Goal: Transaction & Acquisition: Subscribe to service/newsletter

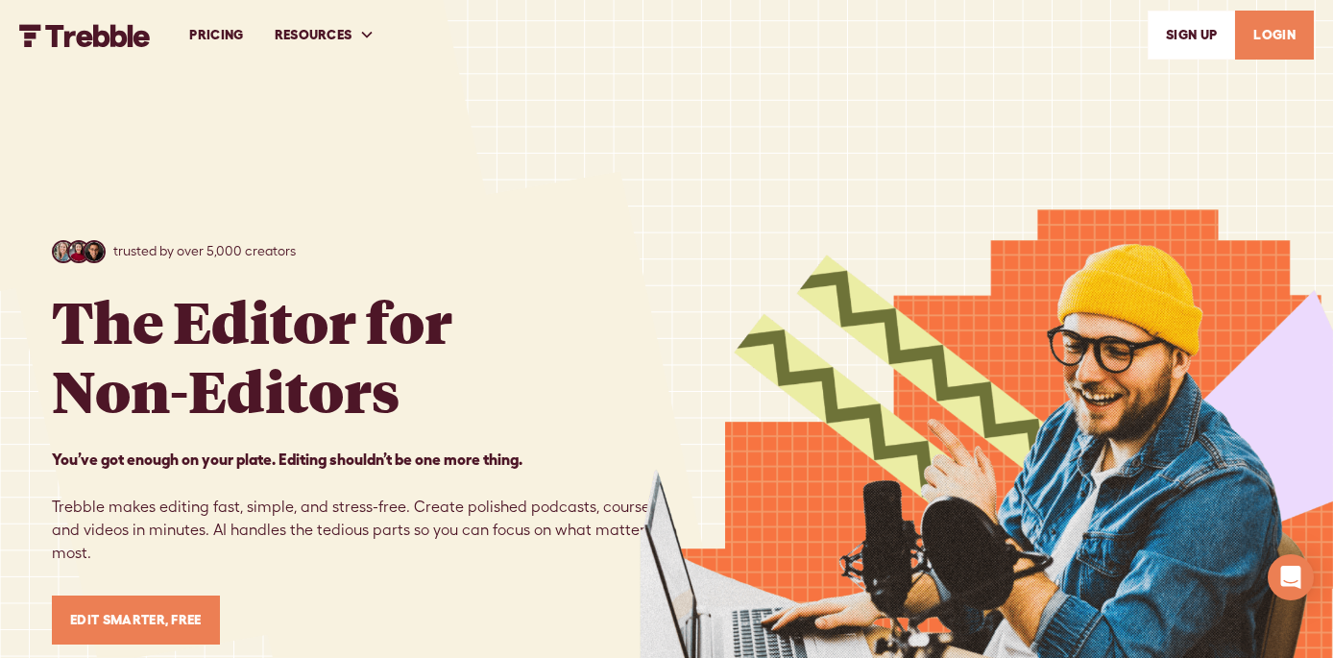
click at [1277, 44] on link "LOGIN" at bounding box center [1274, 35] width 79 height 49
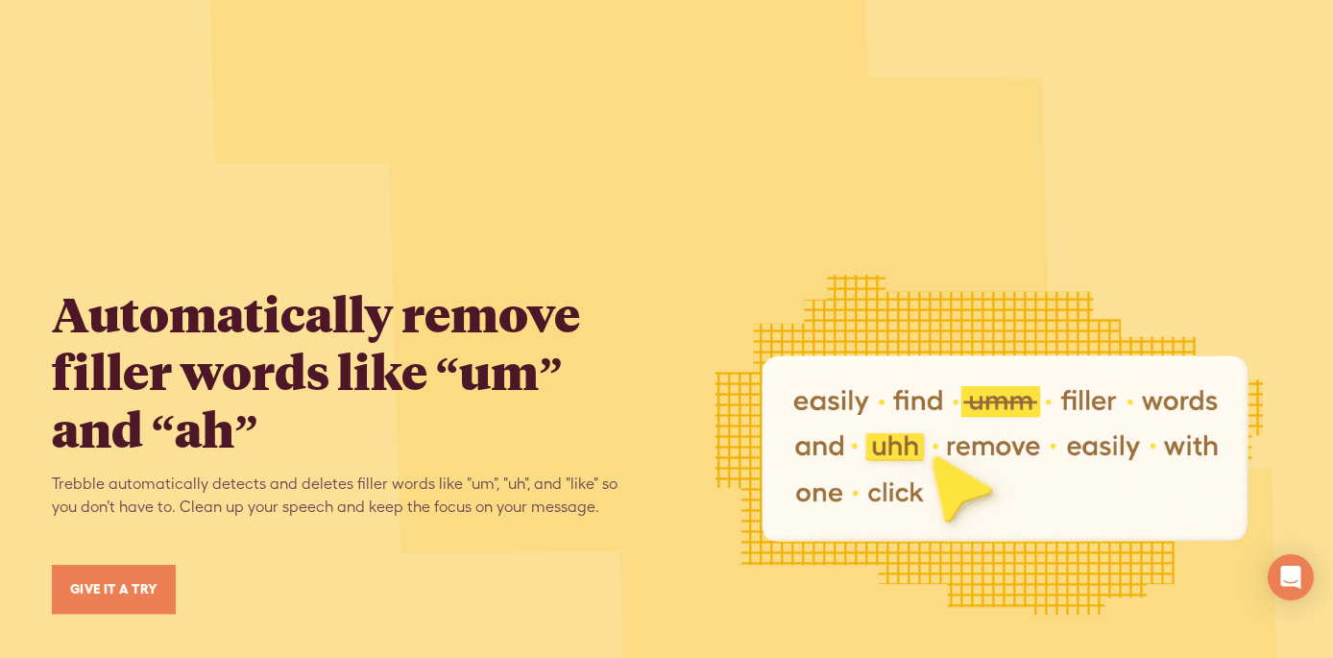
scroll to position [3669, 0]
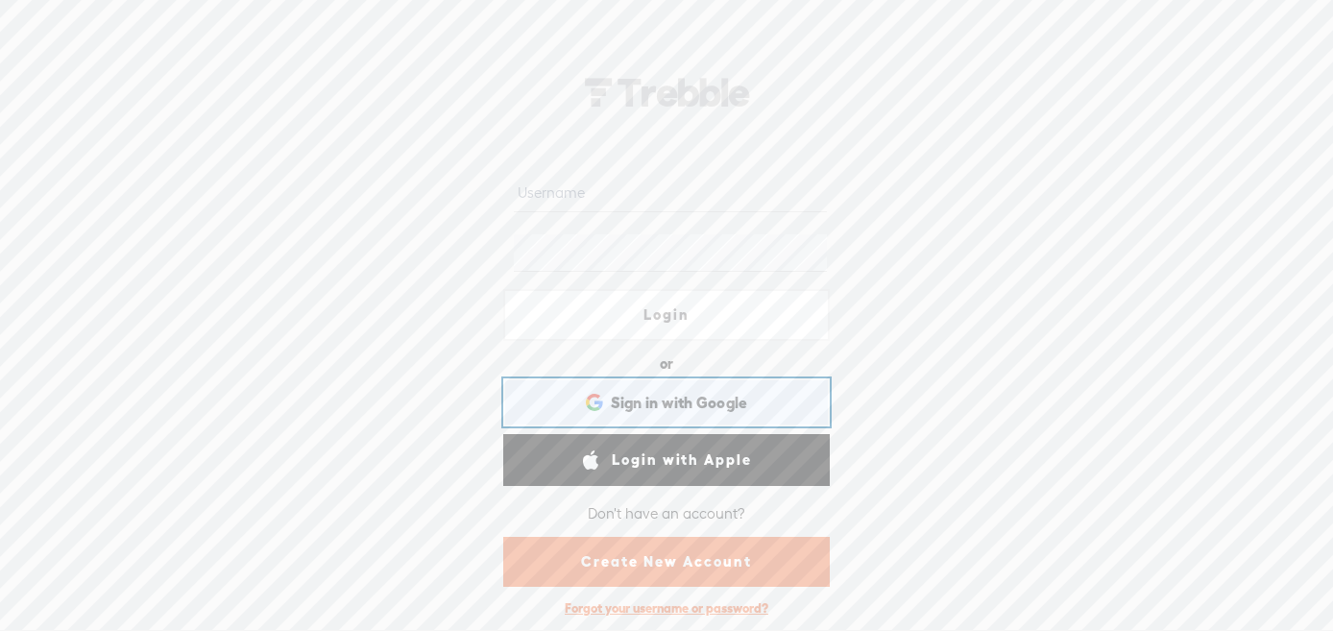
click at [643, 404] on span "Sign in with Google" at bounding box center [679, 403] width 137 height 20
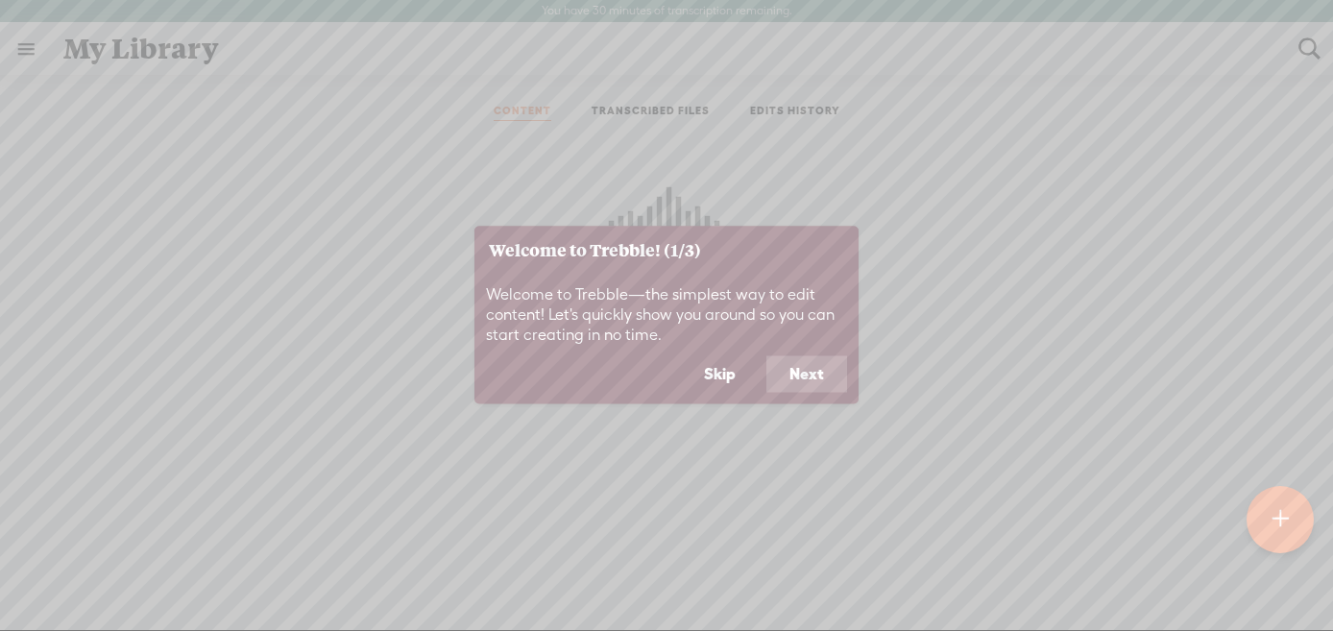
click at [804, 372] on button "Next" at bounding box center [806, 374] width 81 height 36
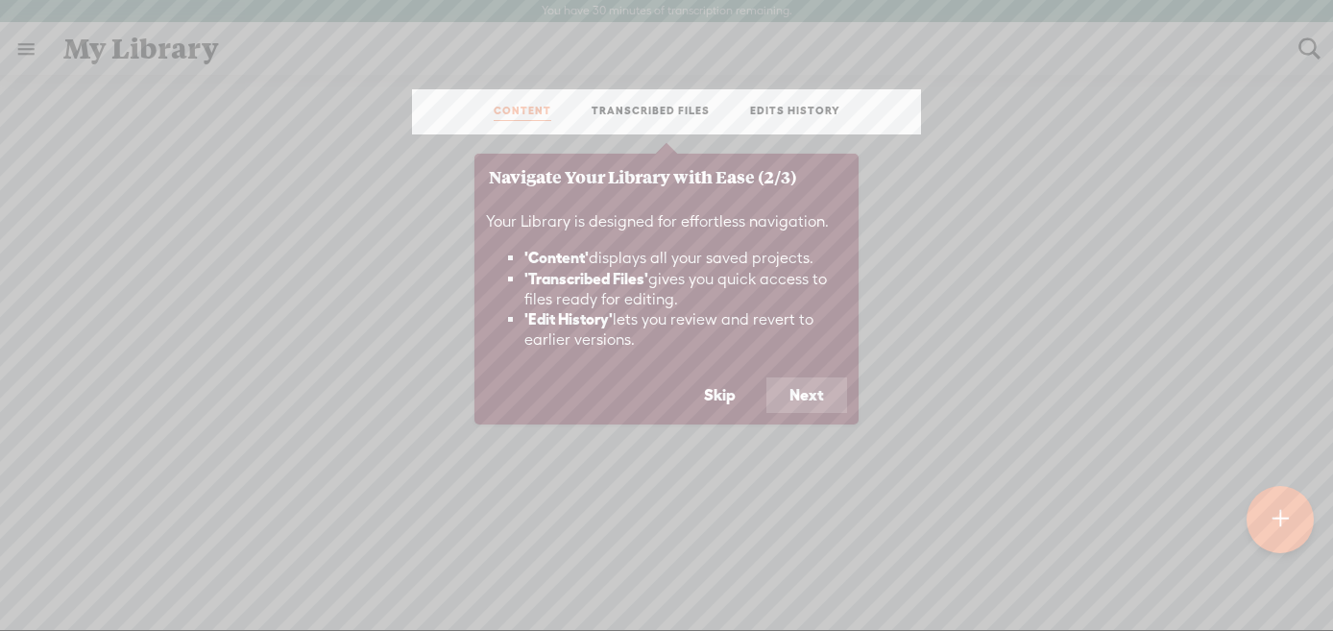
click at [807, 398] on button "Next" at bounding box center [806, 395] width 81 height 36
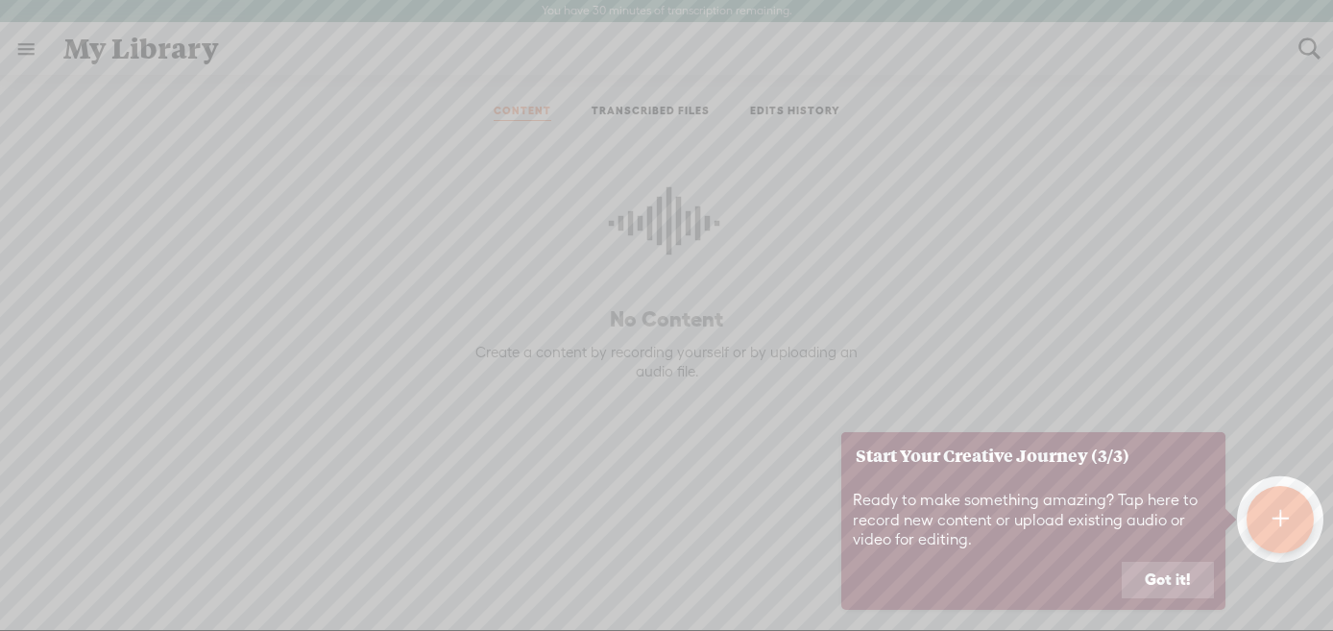
click at [1163, 577] on button "Got it!" at bounding box center [1168, 580] width 92 height 36
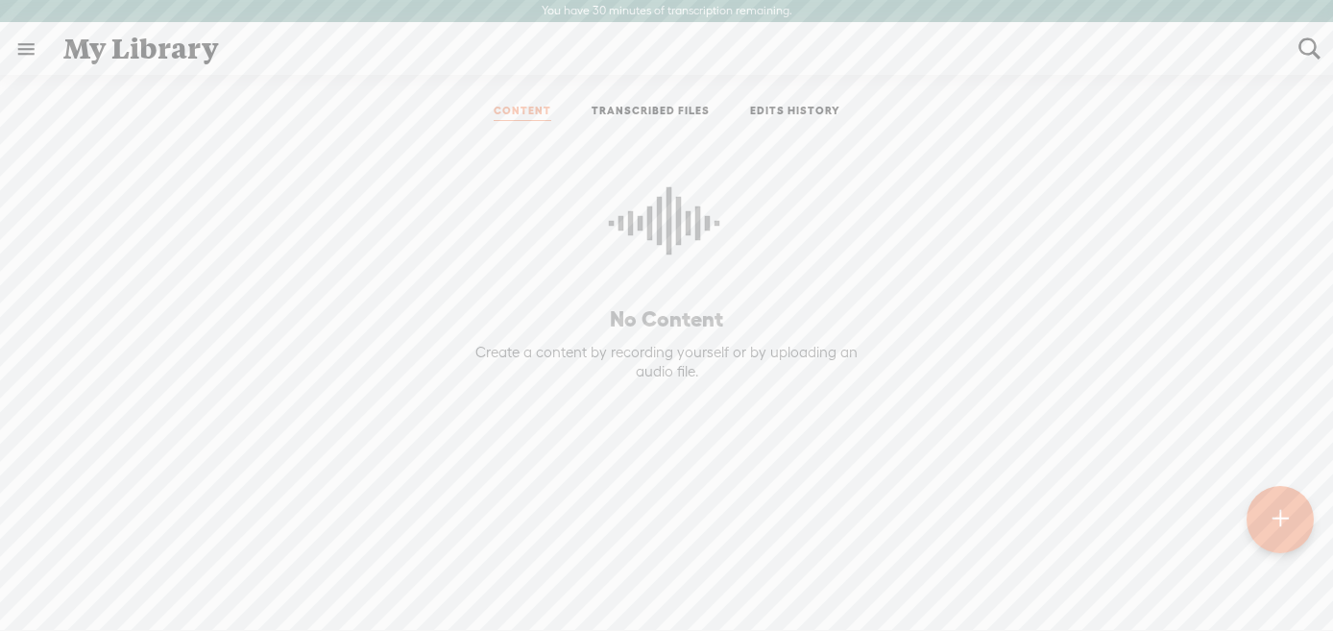
click at [1264, 523] on div at bounding box center [1279, 519] width 67 height 67
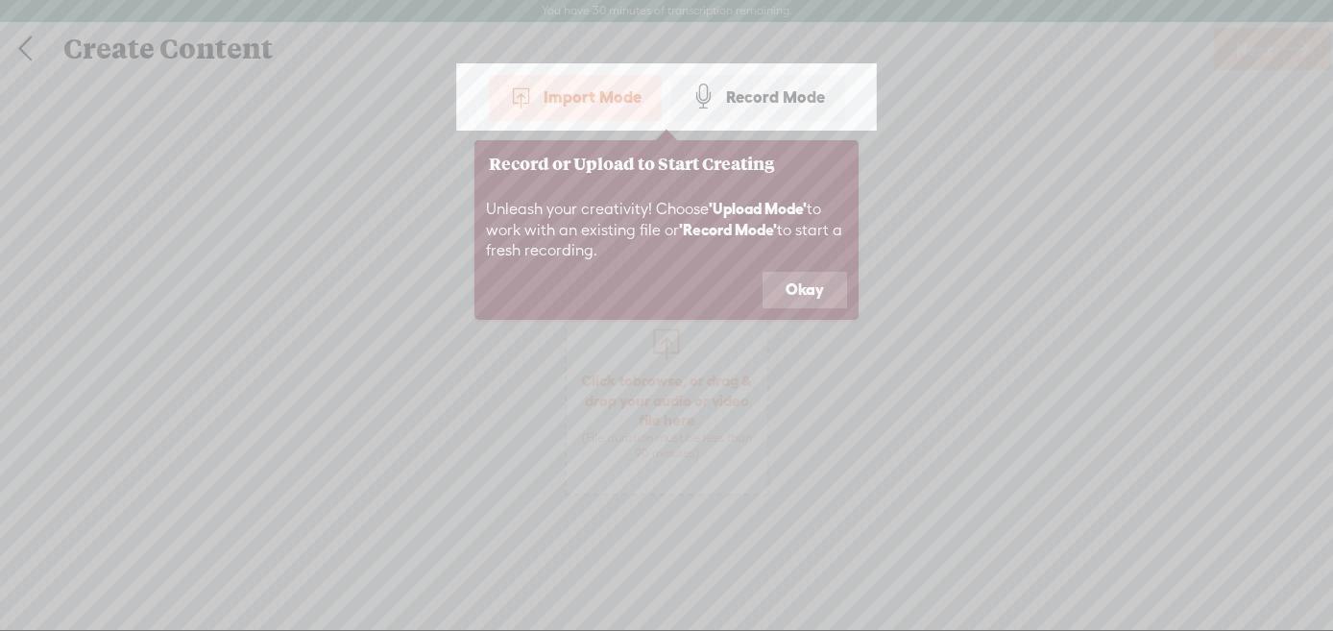
click at [809, 283] on button "Okay" at bounding box center [804, 290] width 84 height 36
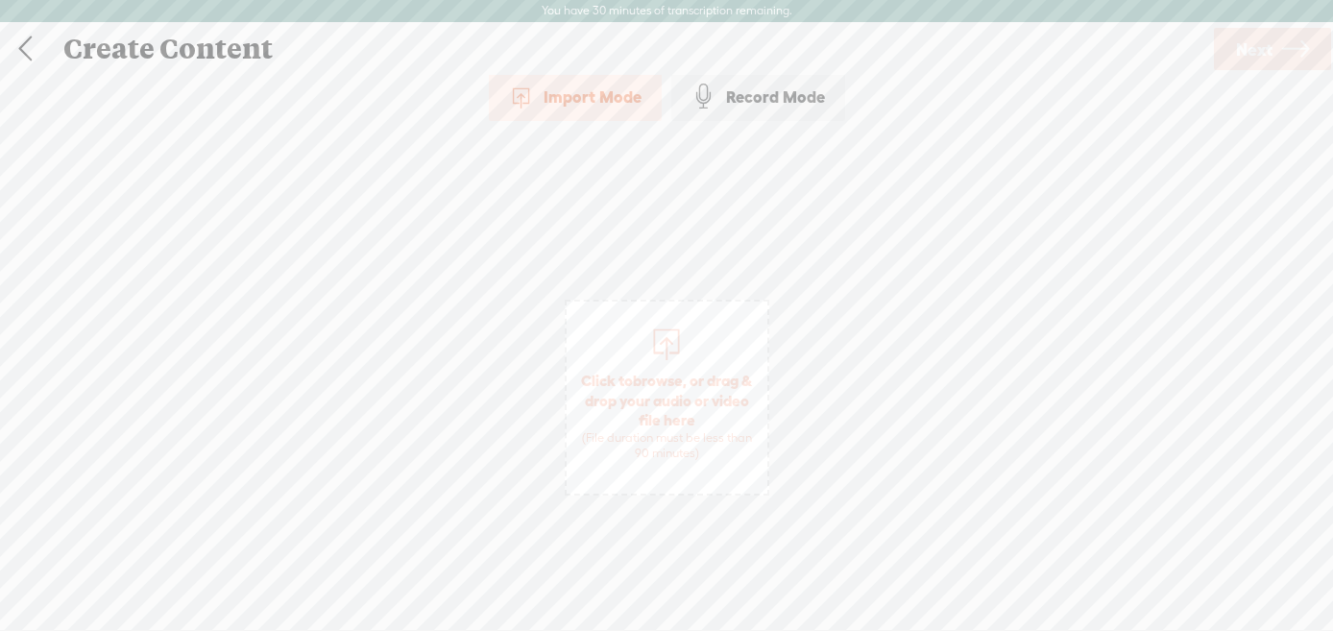
click at [746, 103] on div "Record Mode" at bounding box center [758, 97] width 174 height 48
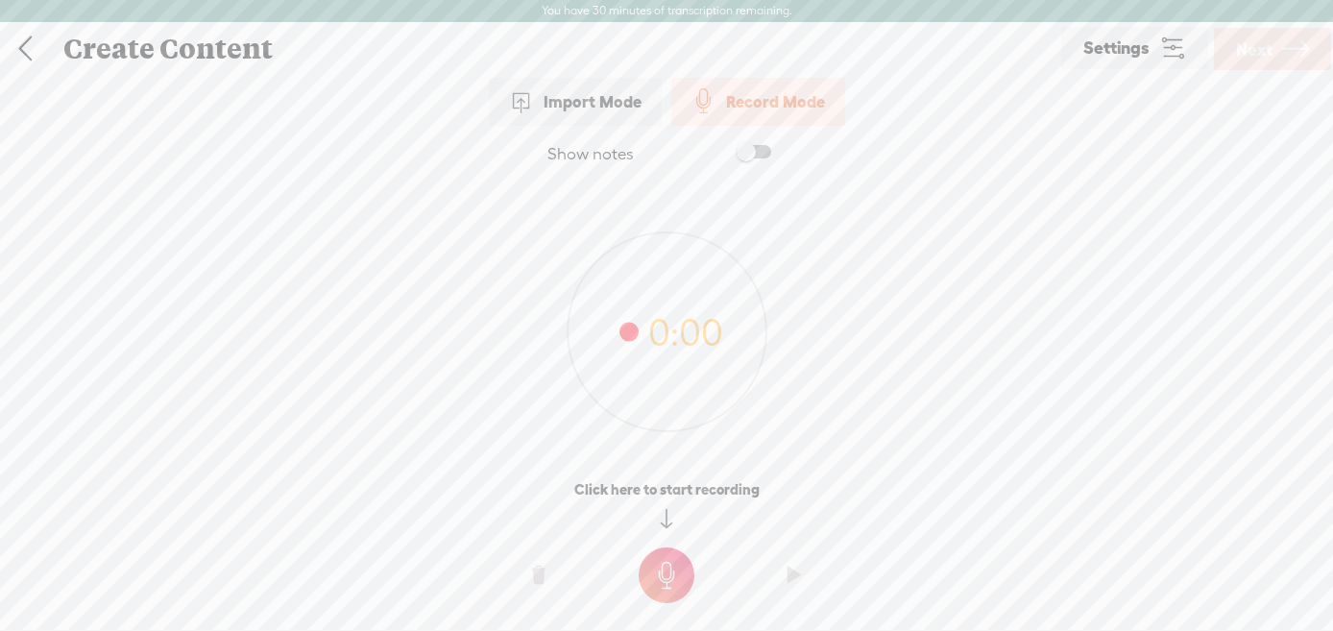
click at [1134, 59] on link "Settings" at bounding box center [1134, 48] width 147 height 42
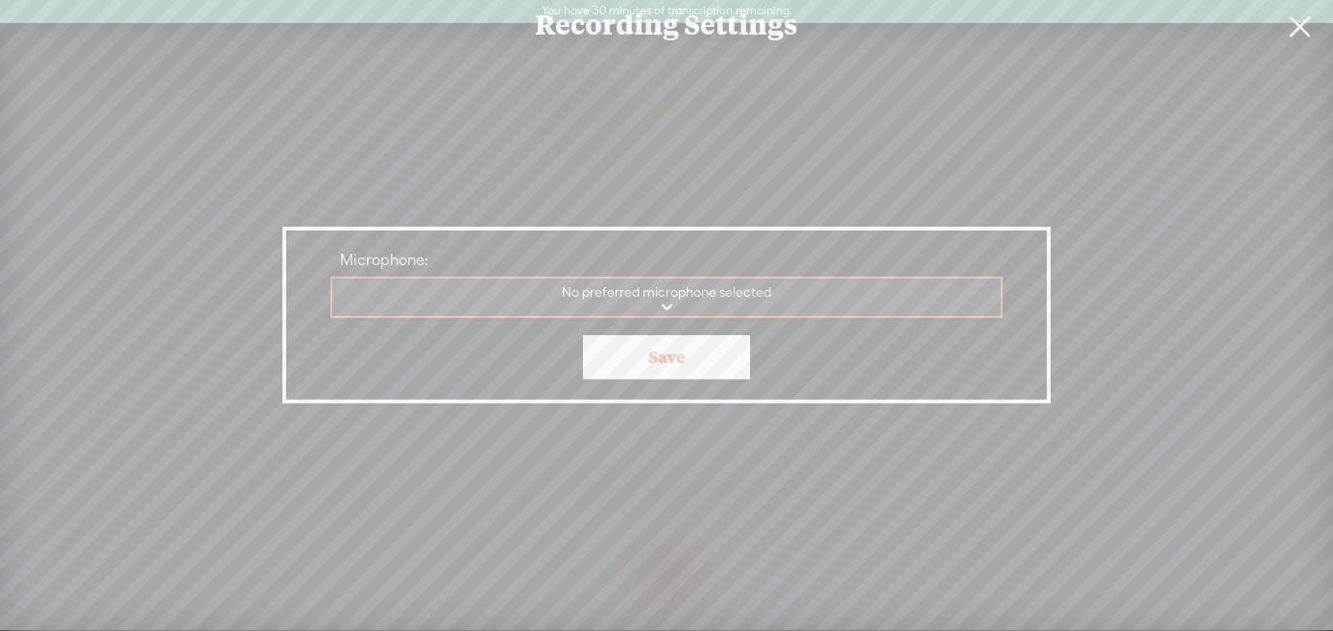
select select "D29F4C5FA2FB6D6BDBAF341E8CE6B7068CC9378F"
click at [666, 364] on link "Save" at bounding box center [666, 357] width 167 height 44
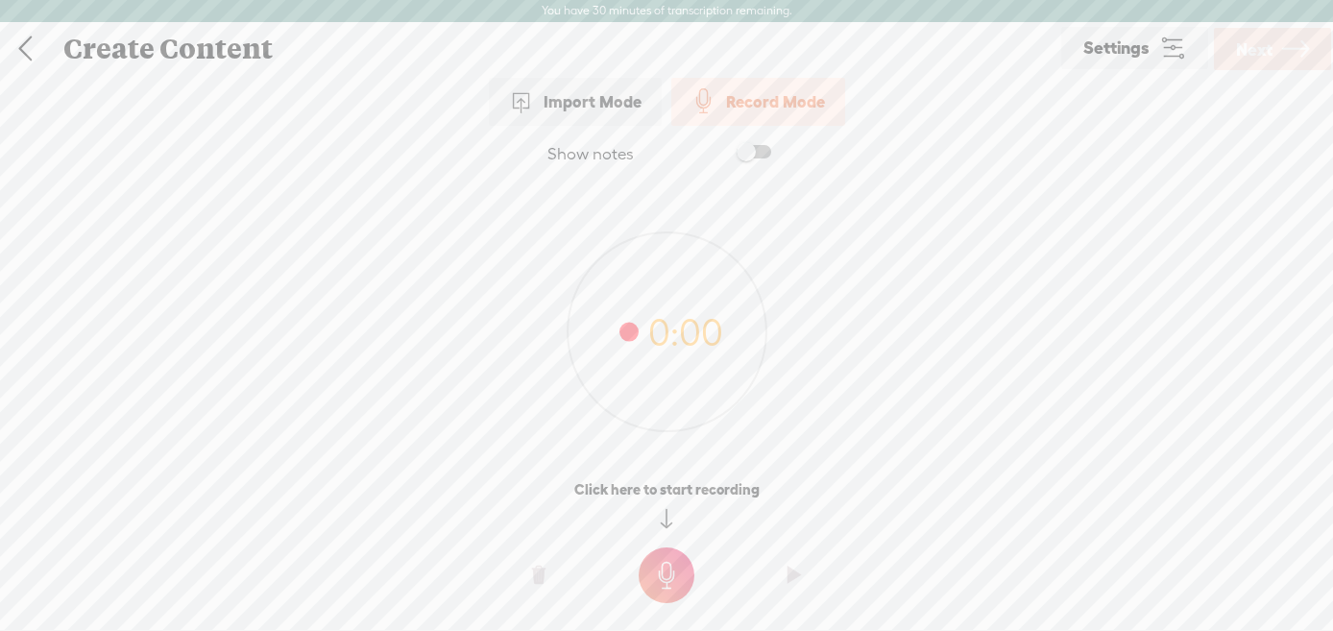
click at [765, 150] on span at bounding box center [753, 151] width 35 height 13
click at [744, 153] on span at bounding box center [753, 151] width 35 height 13
click at [674, 577] on t at bounding box center [667, 575] width 56 height 56
click at [674, 577] on t at bounding box center [667, 589] width 56 height 56
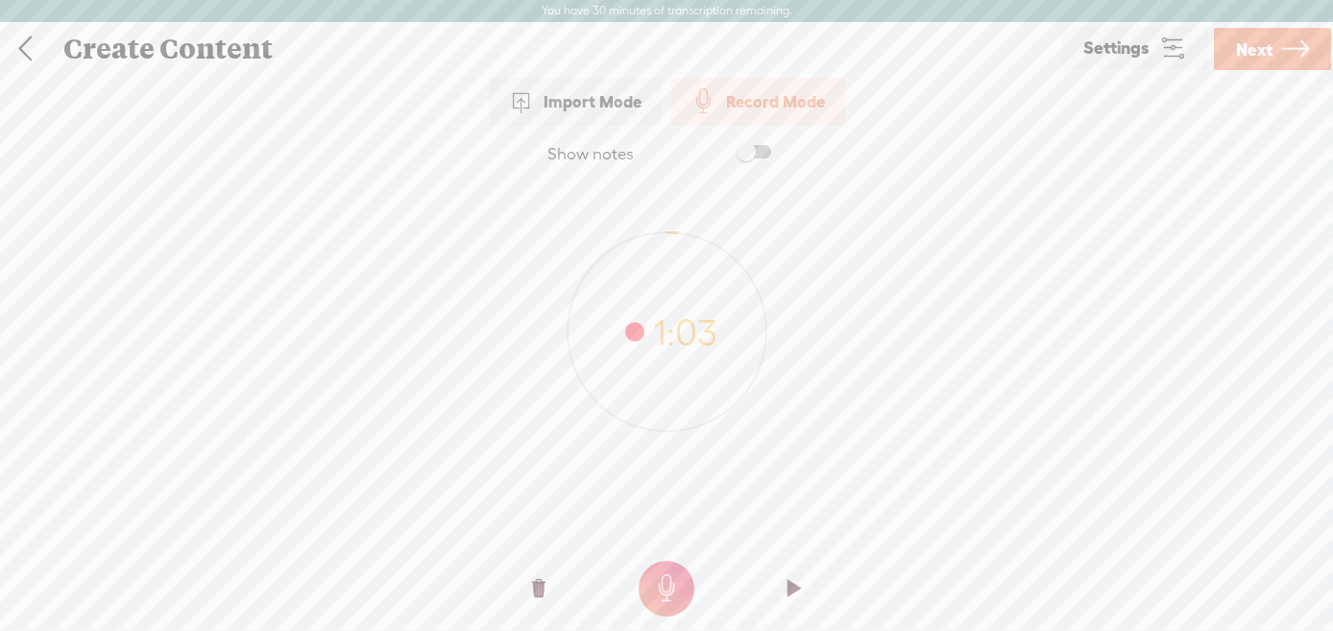
click at [1261, 54] on span "Next" at bounding box center [1254, 49] width 36 height 49
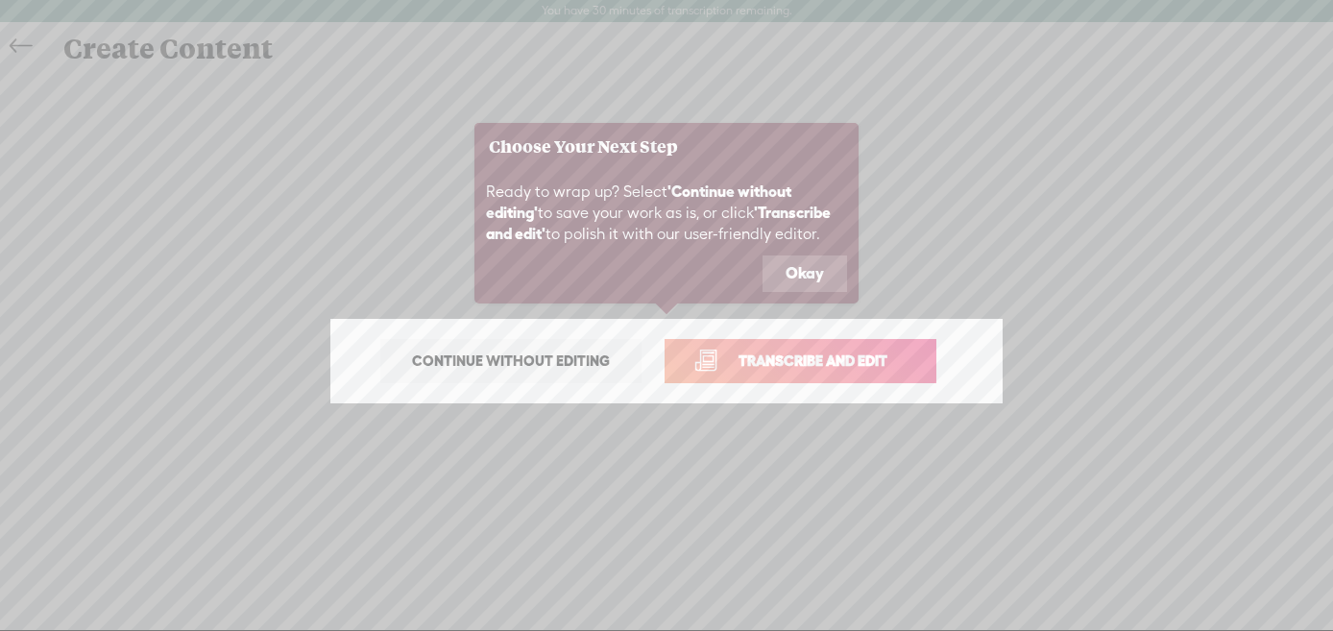
click at [784, 364] on span "Transcribe and edit" at bounding box center [812, 361] width 189 height 22
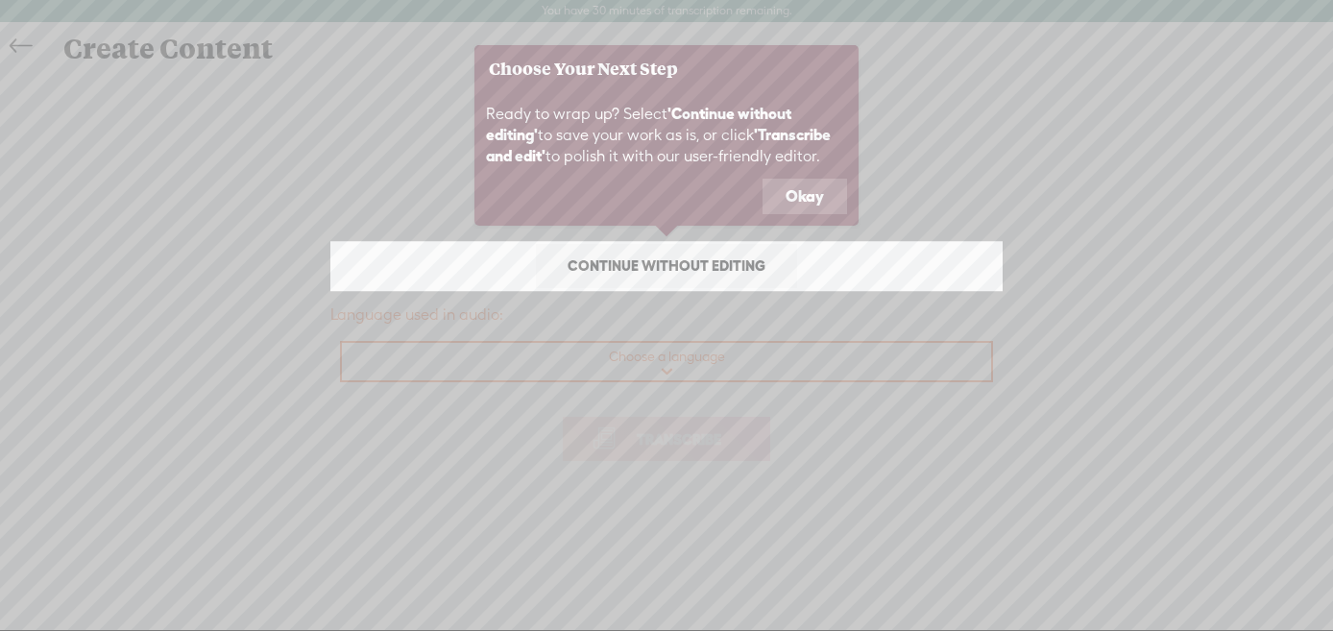
click at [696, 371] on icon at bounding box center [666, 315] width 1333 height 631
click at [786, 186] on button "Okay" at bounding box center [804, 197] width 84 height 36
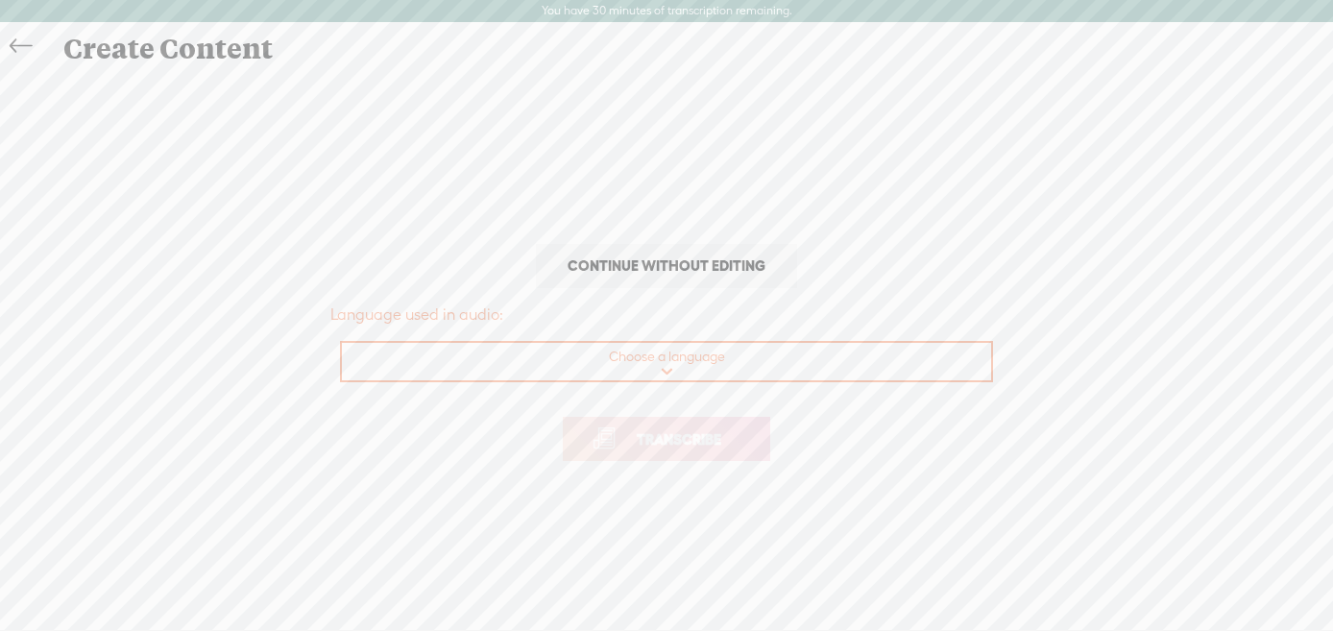
select select "en-GB"
click at [688, 438] on span "Transcribe" at bounding box center [678, 439] width 125 height 22
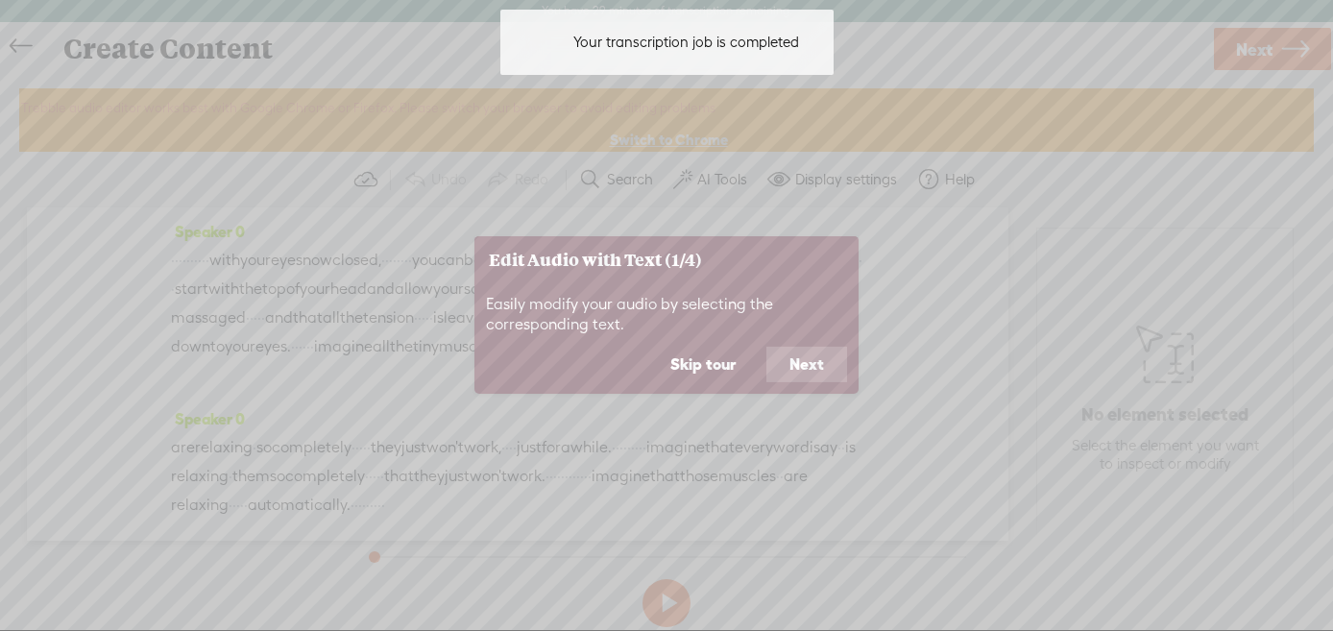
click at [802, 365] on button "Next" at bounding box center [806, 364] width 81 height 36
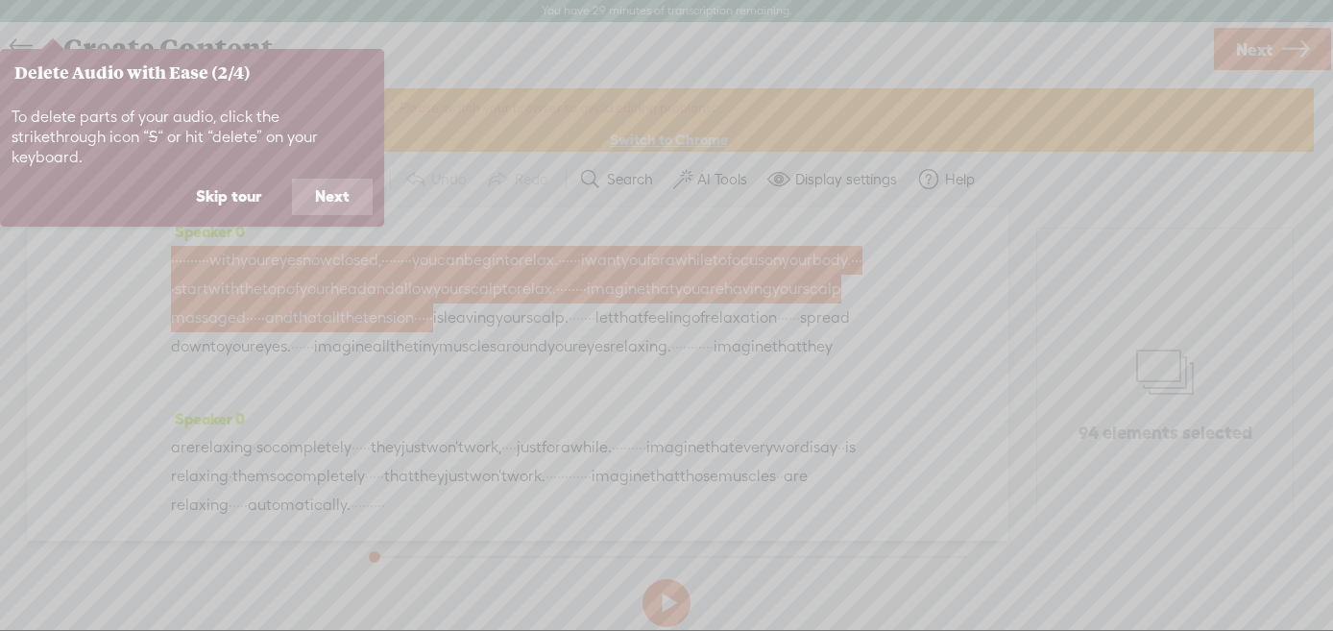
click at [344, 179] on button "Next" at bounding box center [332, 197] width 81 height 36
click at [344, 191] on button "Next" at bounding box center [332, 197] width 81 height 36
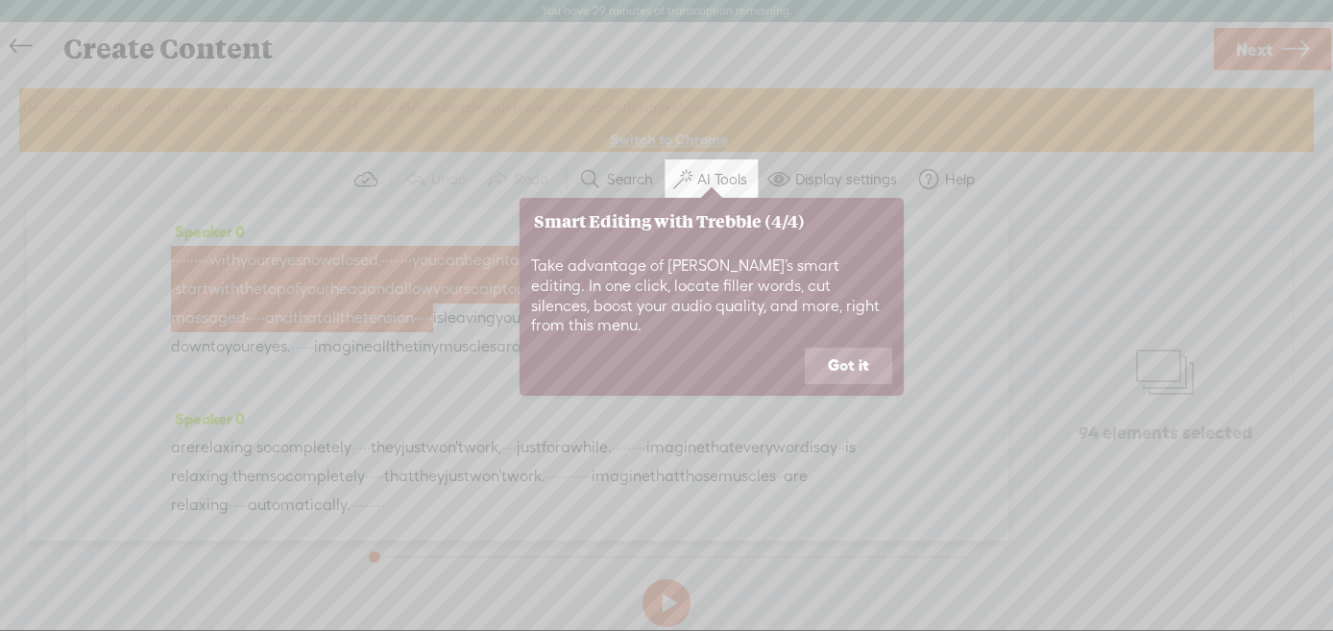
click at [848, 348] on button "Got it" at bounding box center [848, 366] width 87 height 36
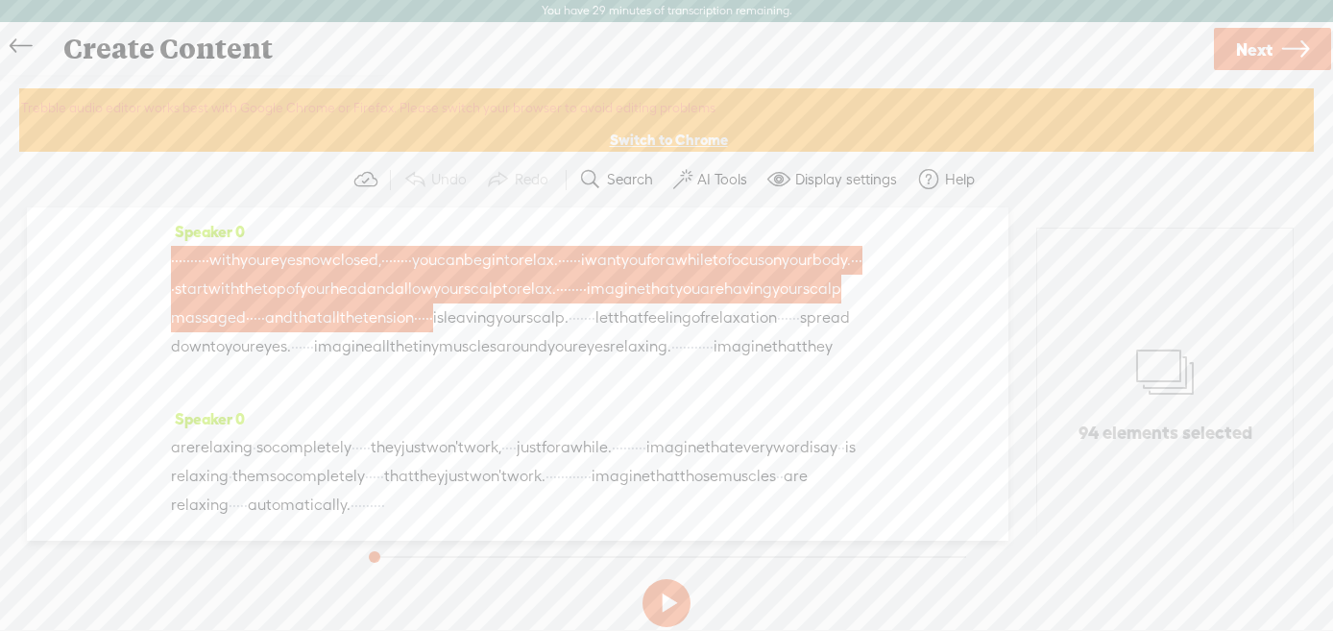
click at [663, 596] on button at bounding box center [666, 603] width 48 height 48
click at [664, 599] on button at bounding box center [666, 603] width 48 height 48
click at [174, 256] on span "·" at bounding box center [173, 260] width 4 height 29
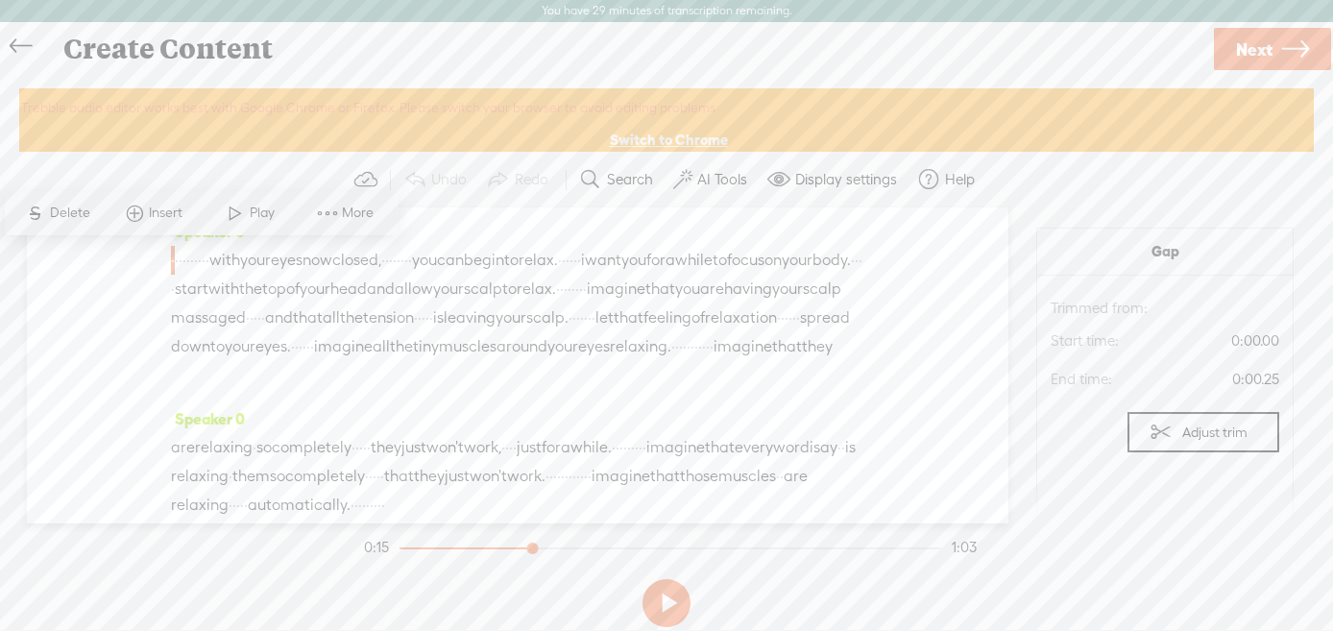
click at [717, 181] on label "AI Tools" at bounding box center [722, 179] width 50 height 19
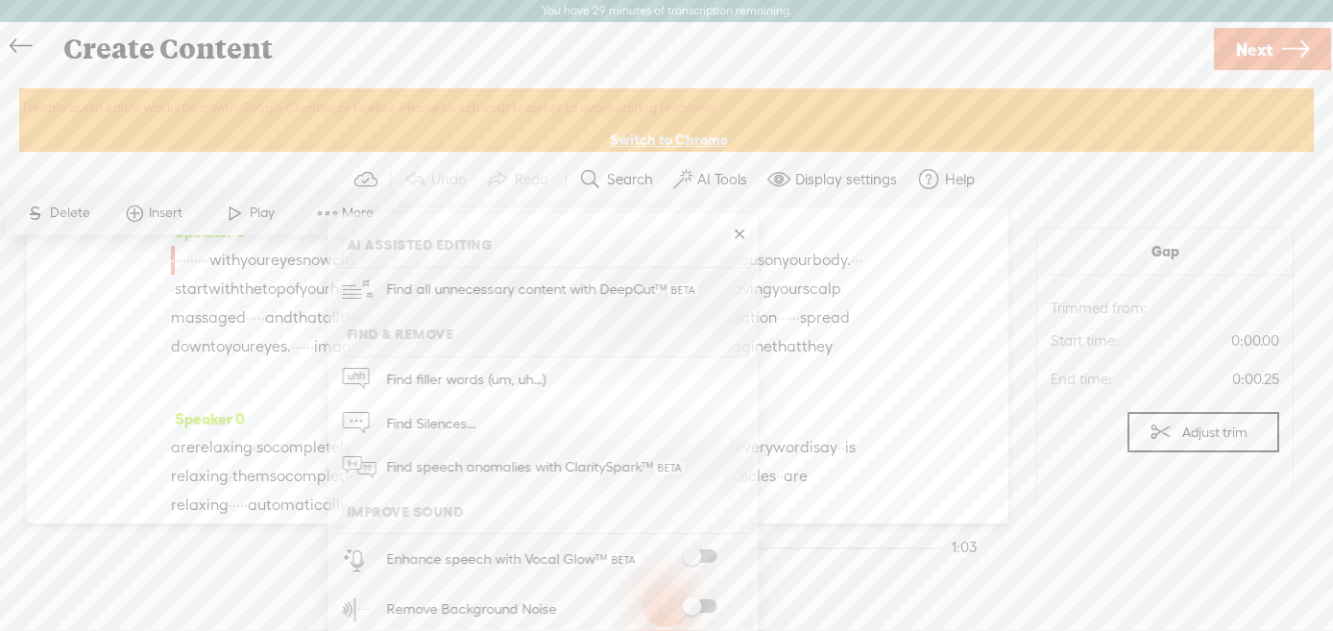
click at [708, 606] on span at bounding box center [699, 605] width 35 height 13
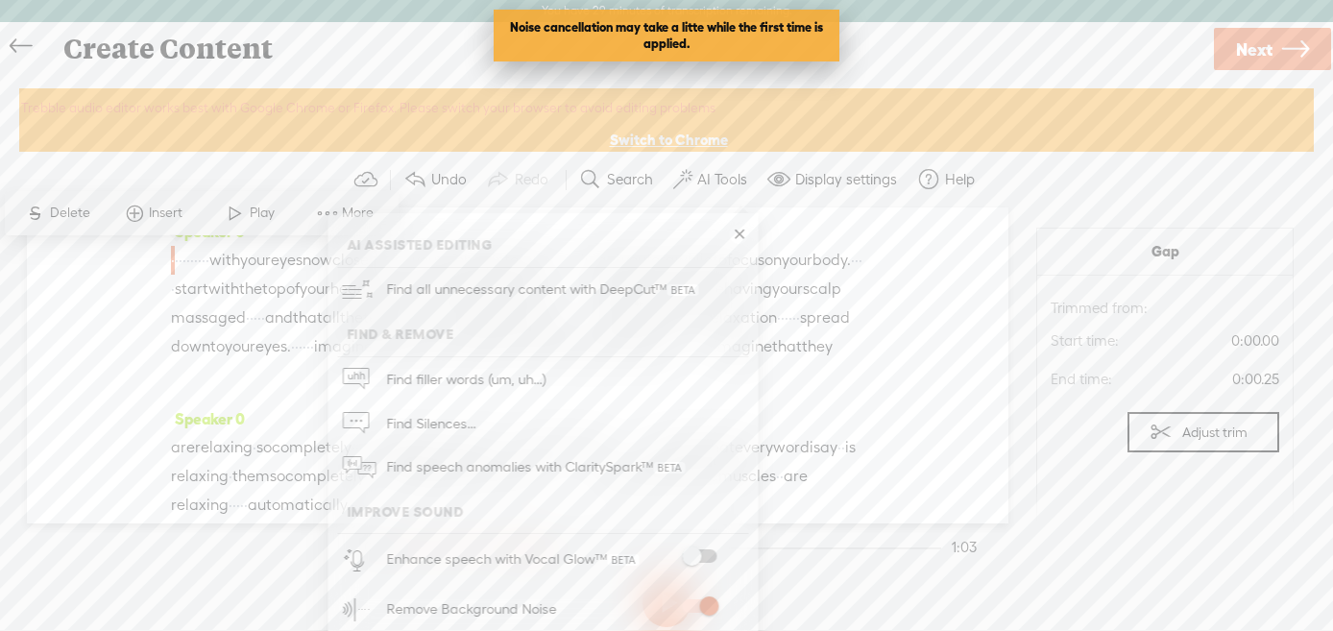
click at [709, 553] on span at bounding box center [699, 555] width 35 height 13
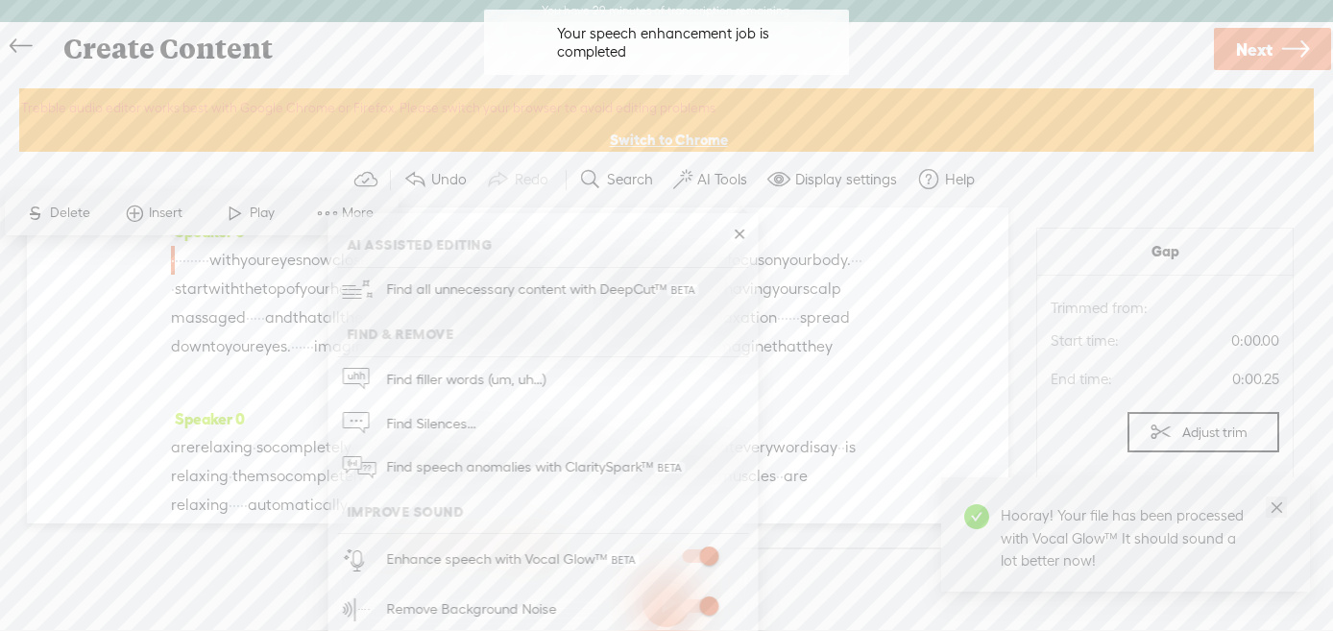
click at [1273, 503] on icon "close" at bounding box center [1276, 506] width 14 height 14
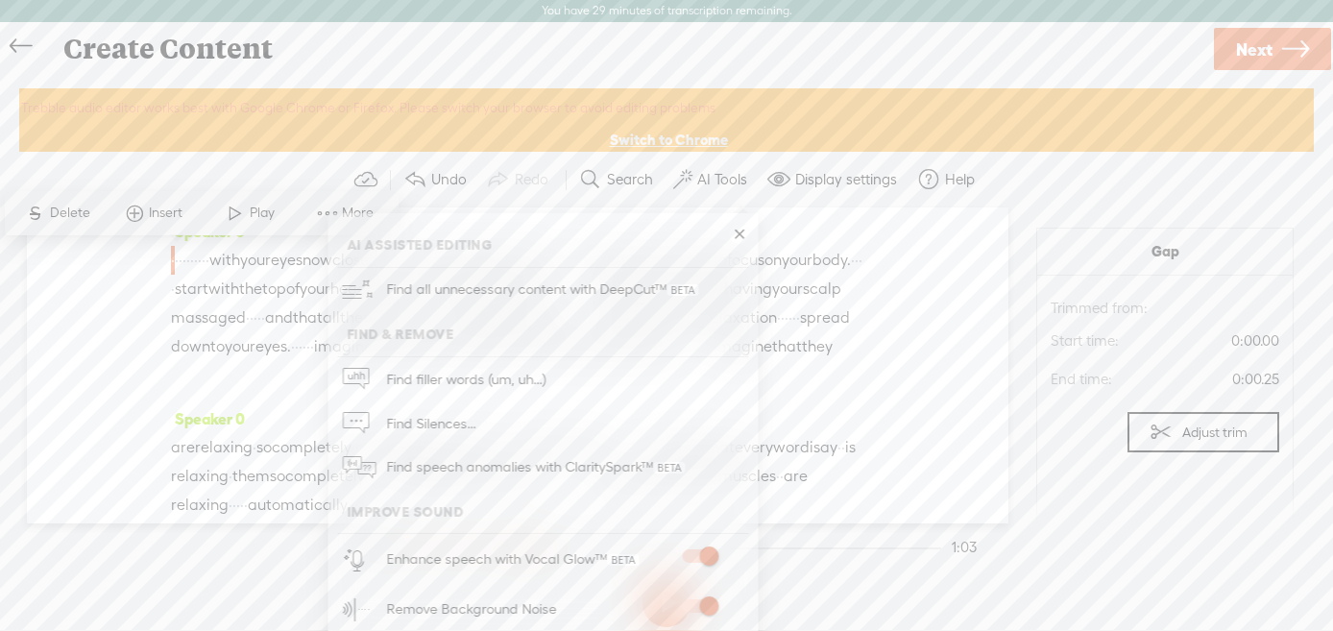
click at [834, 571] on section at bounding box center [666, 602] width 613 height 63
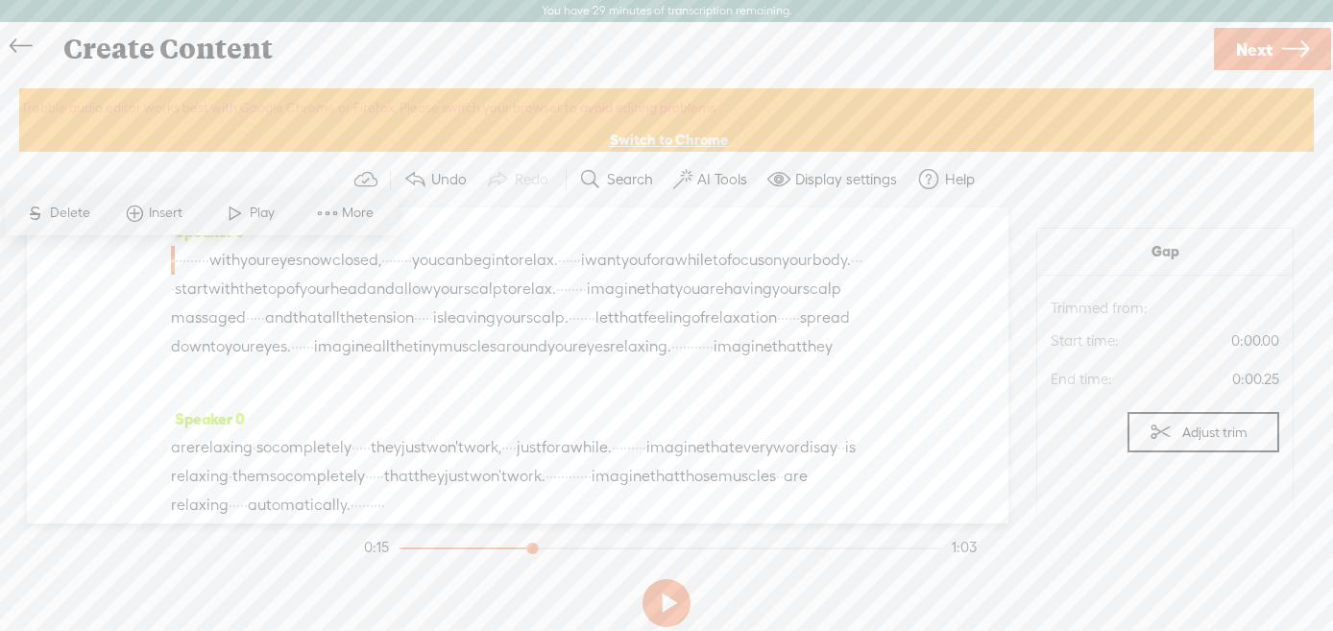
click at [667, 596] on button at bounding box center [666, 603] width 48 height 48
click at [175, 254] on span "·" at bounding box center [173, 260] width 4 height 29
click at [179, 257] on span "·" at bounding box center [177, 260] width 4 height 29
click at [674, 609] on button at bounding box center [666, 603] width 48 height 48
click at [102, 270] on div "Speaker 0 · · · · · · · · · · with your eyes now closed, · · · · · · · · you ca…" at bounding box center [517, 365] width 981 height 316
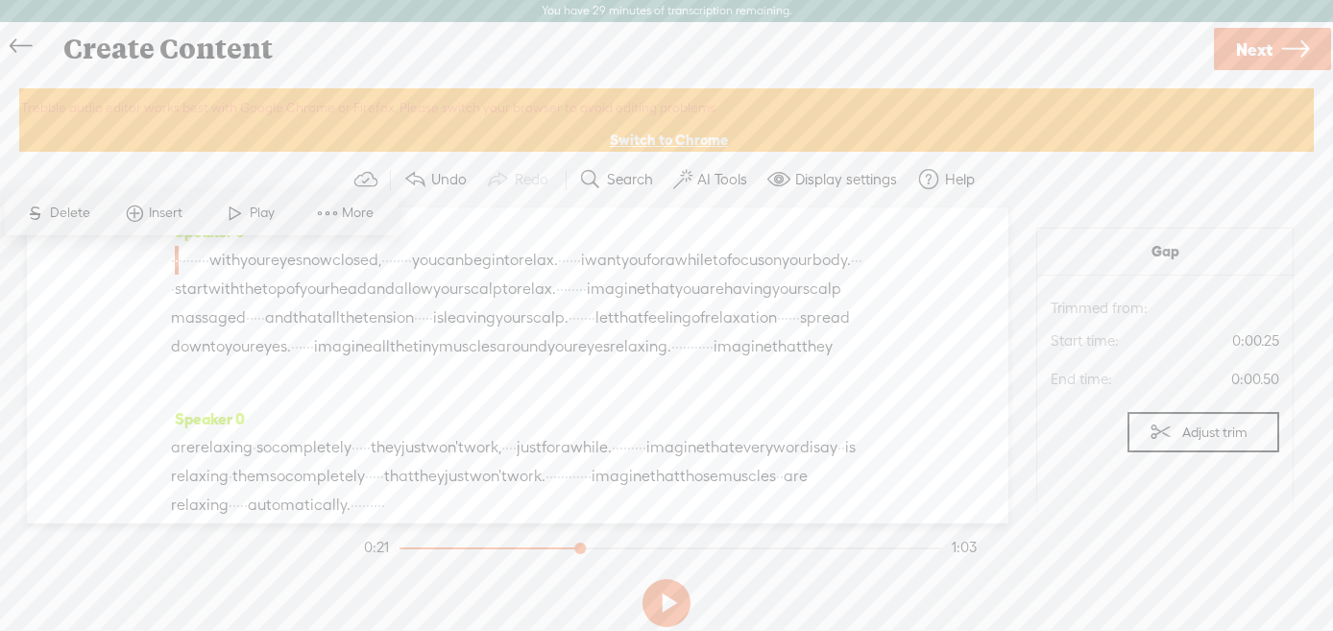
click at [182, 263] on span "·" at bounding box center [181, 260] width 4 height 29
click at [209, 257] on span "·" at bounding box center [207, 260] width 4 height 29
click at [330, 213] on span "Play" at bounding box center [340, 213] width 30 height 19
click at [340, 332] on span "the" at bounding box center [351, 317] width 23 height 29
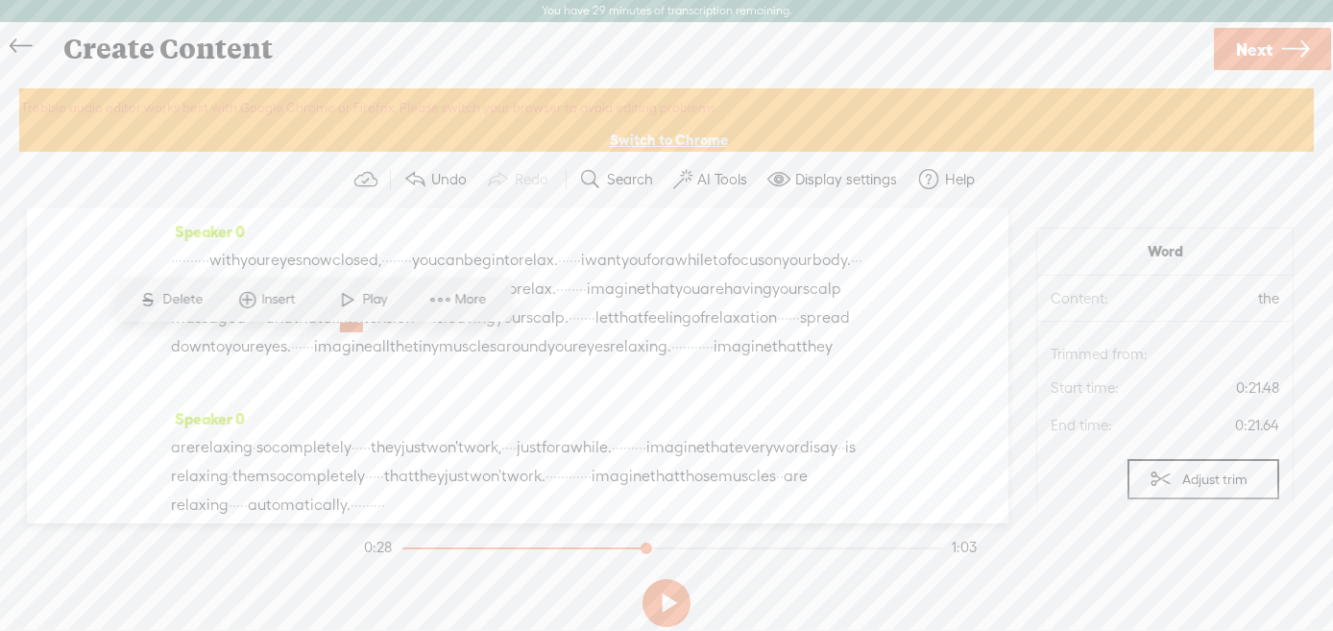
click at [350, 303] on span at bounding box center [347, 299] width 29 height 35
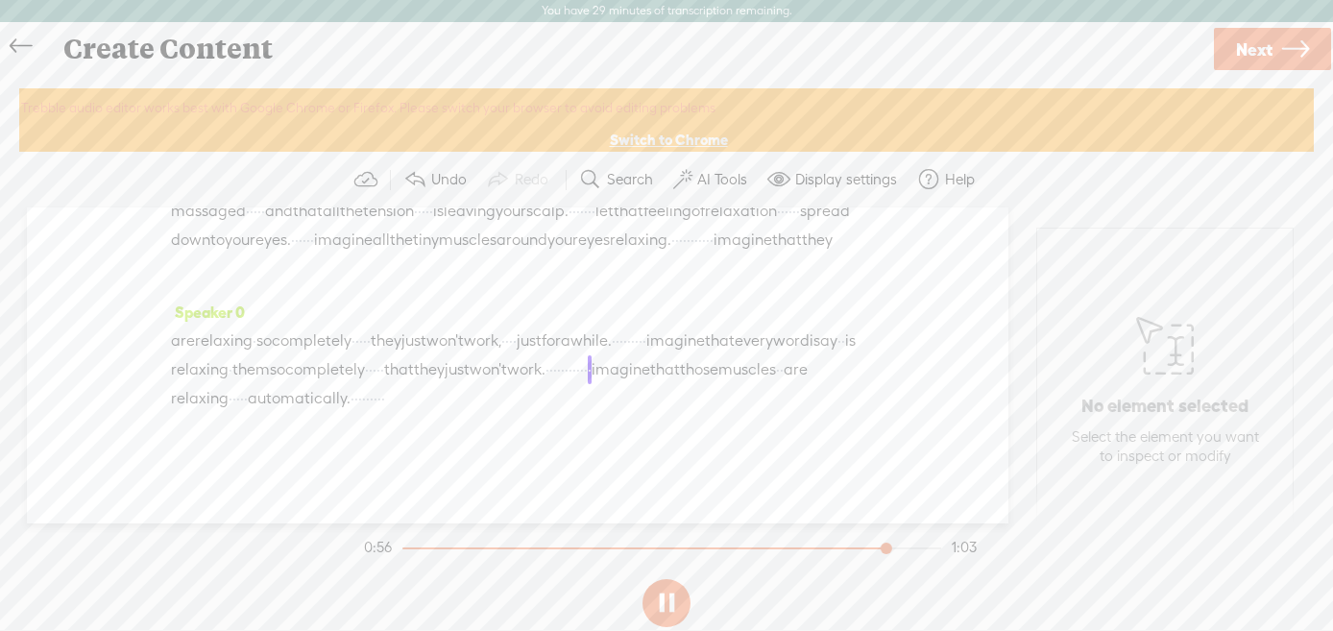
scroll to position [162, 0]
click at [725, 590] on section at bounding box center [666, 602] width 613 height 63
click at [834, 174] on label "Display settings" at bounding box center [846, 179] width 102 height 19
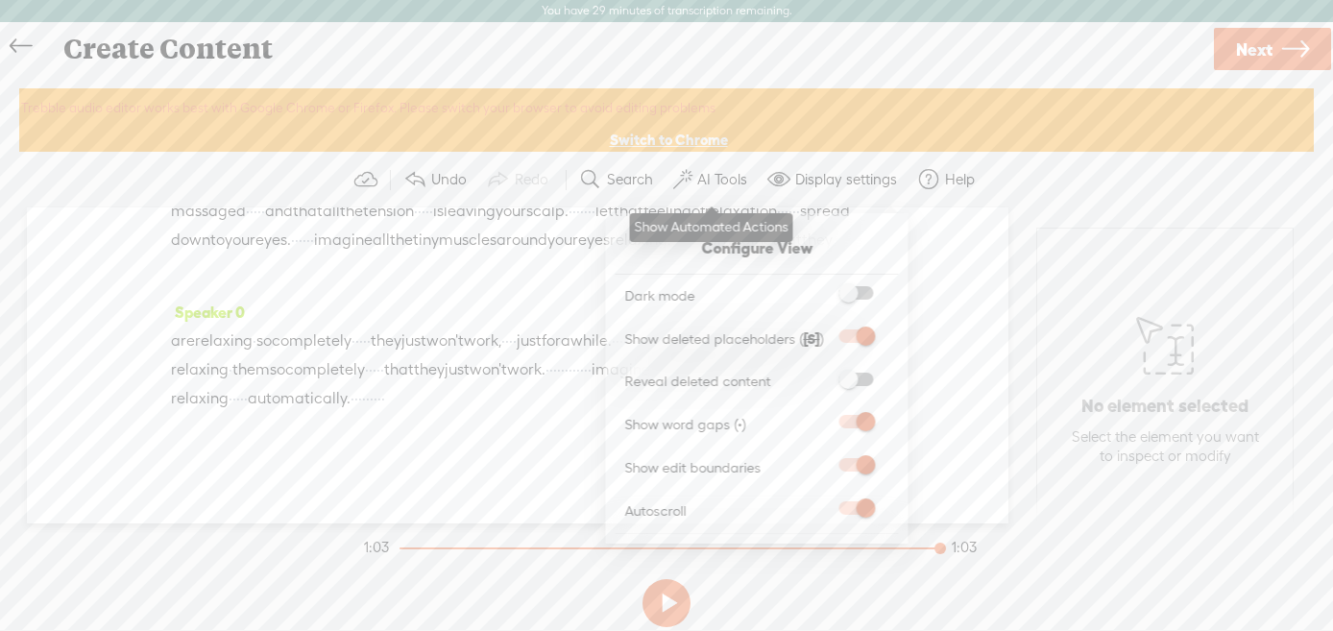
click at [715, 176] on label "AI Tools" at bounding box center [722, 179] width 50 height 19
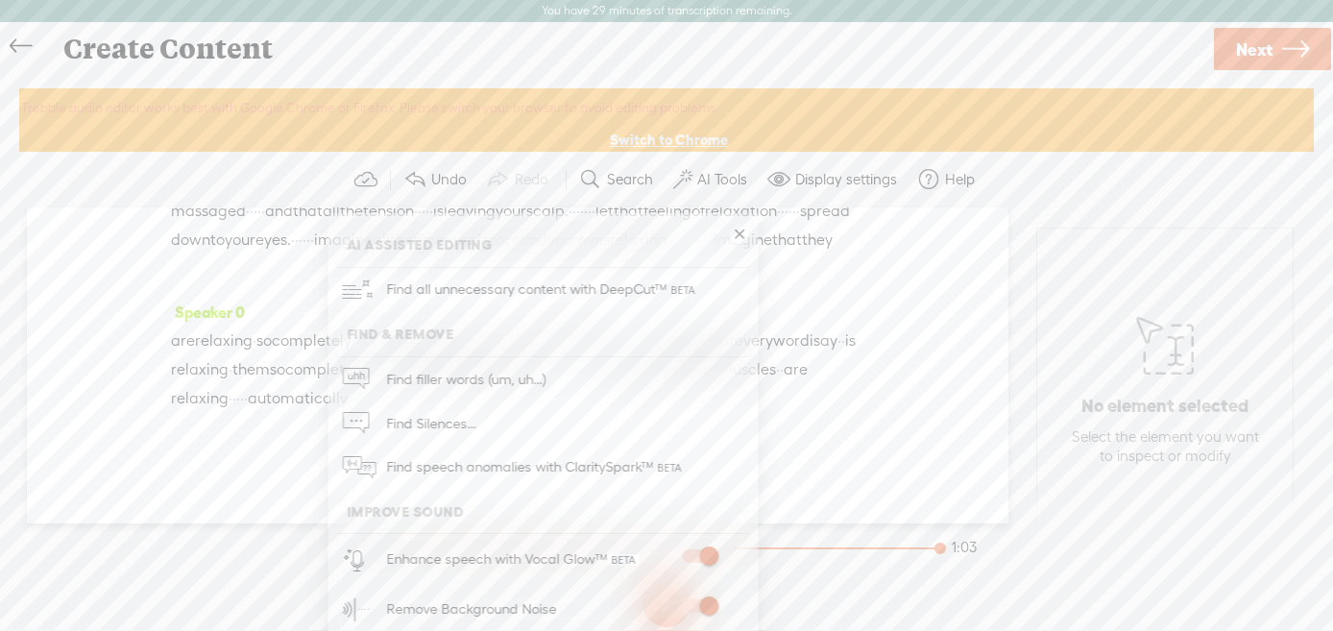
click at [1026, 455] on section "No element selected Select the element you want to inspect or modify" at bounding box center [1165, 365] width 298 height 316
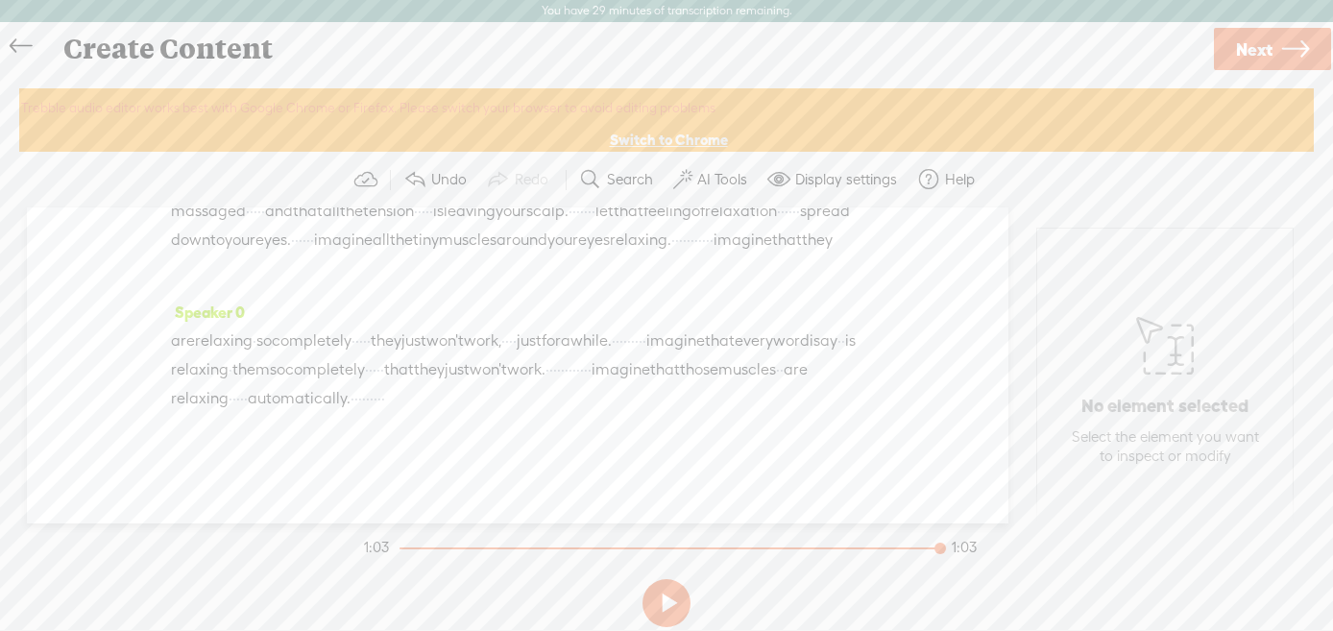
click at [1262, 46] on span "Next" at bounding box center [1254, 49] width 36 height 49
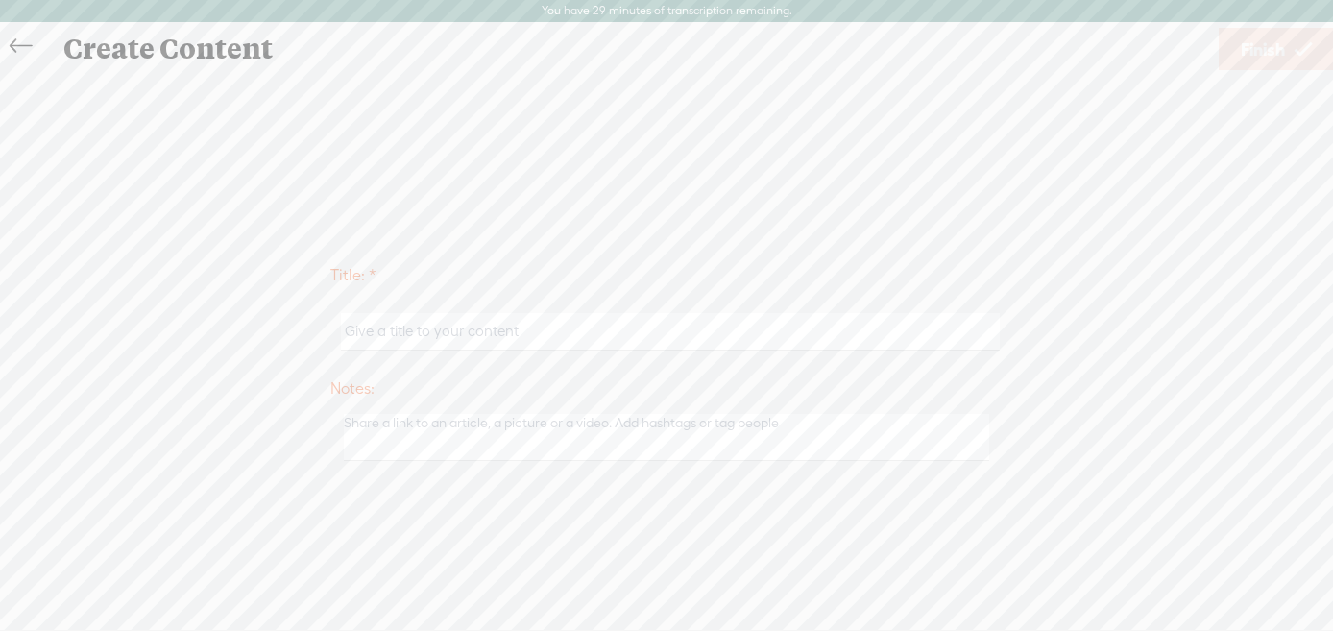
click at [451, 333] on input "text" at bounding box center [670, 331] width 658 height 37
type input "fj"
click at [1256, 48] on span "Finish" at bounding box center [1263, 49] width 44 height 49
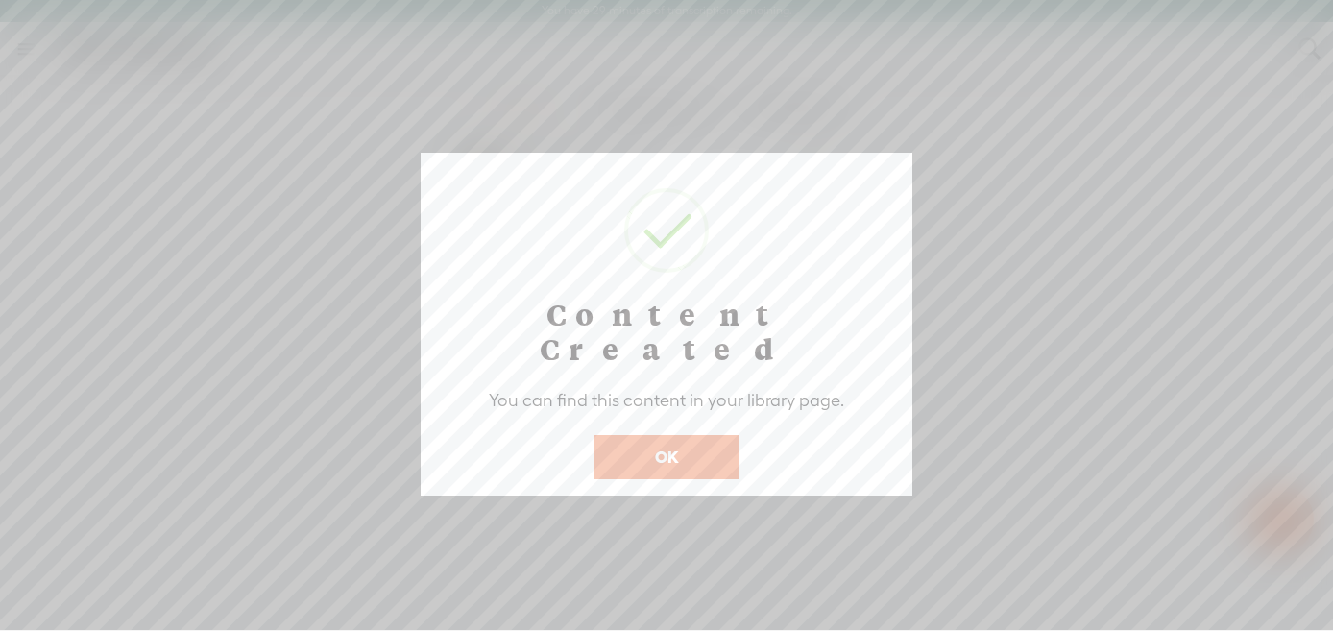
click at [672, 435] on button "OK" at bounding box center [666, 457] width 146 height 44
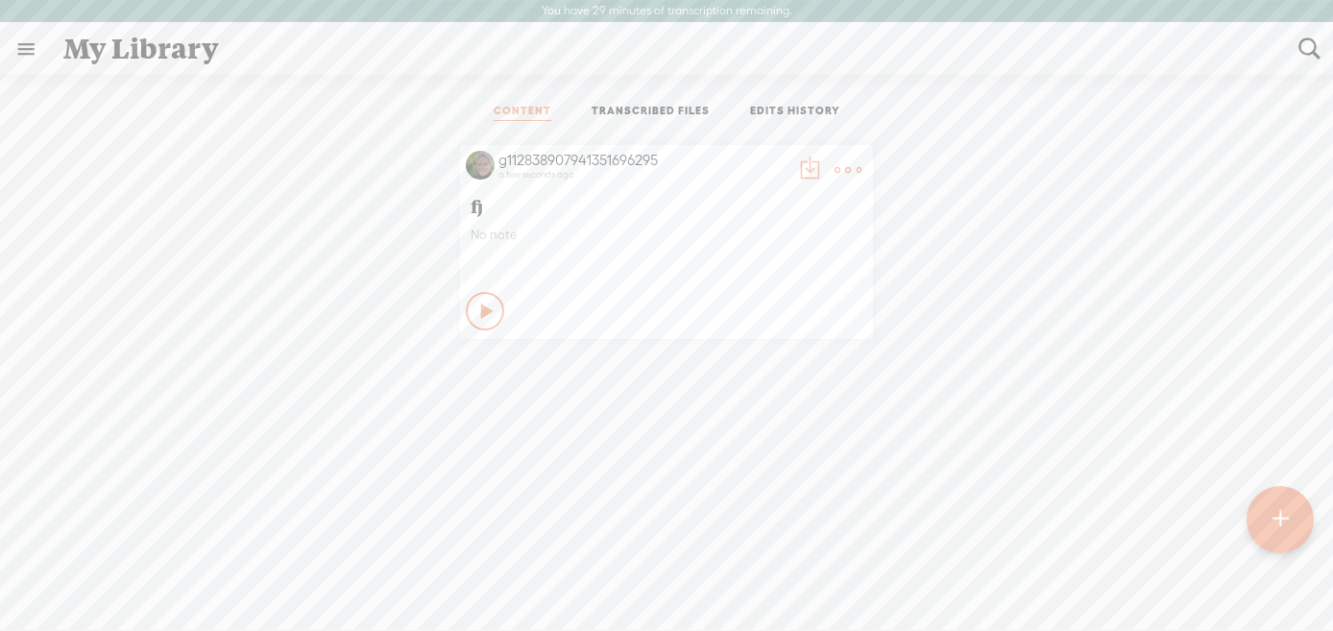
click at [840, 168] on t at bounding box center [847, 170] width 27 height 27
click at [760, 364] on link "Download as..." at bounding box center [757, 366] width 192 height 44
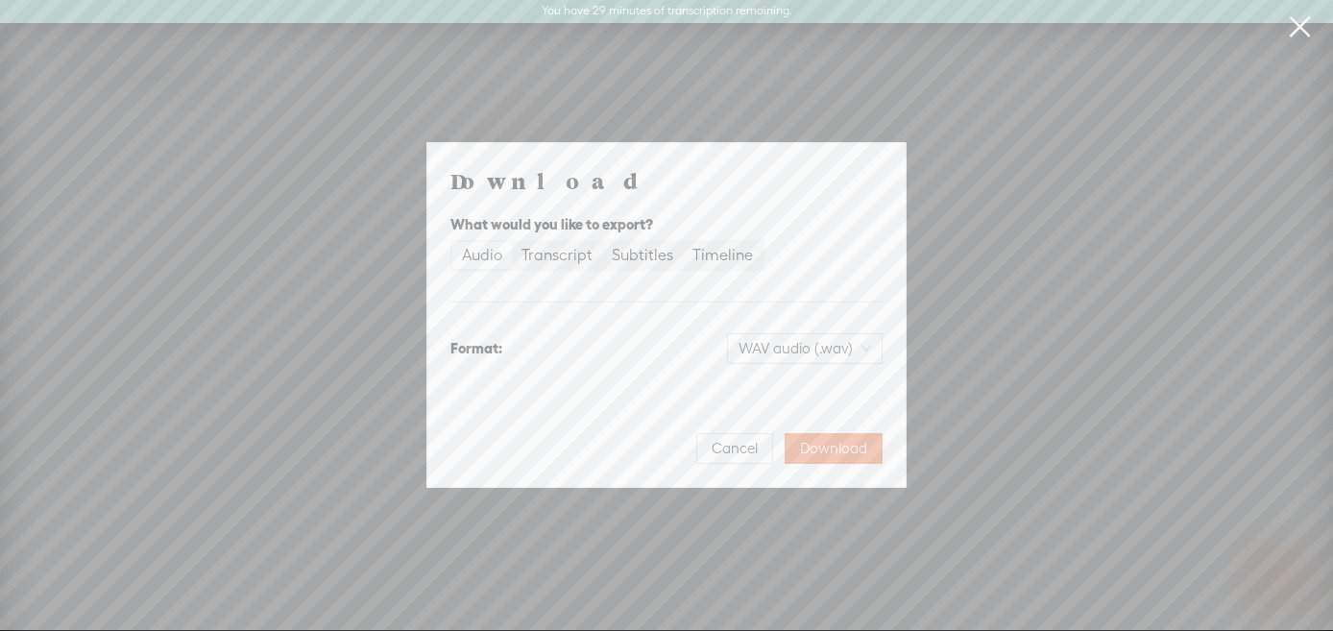
click at [1297, 32] on link at bounding box center [1299, 27] width 48 height 54
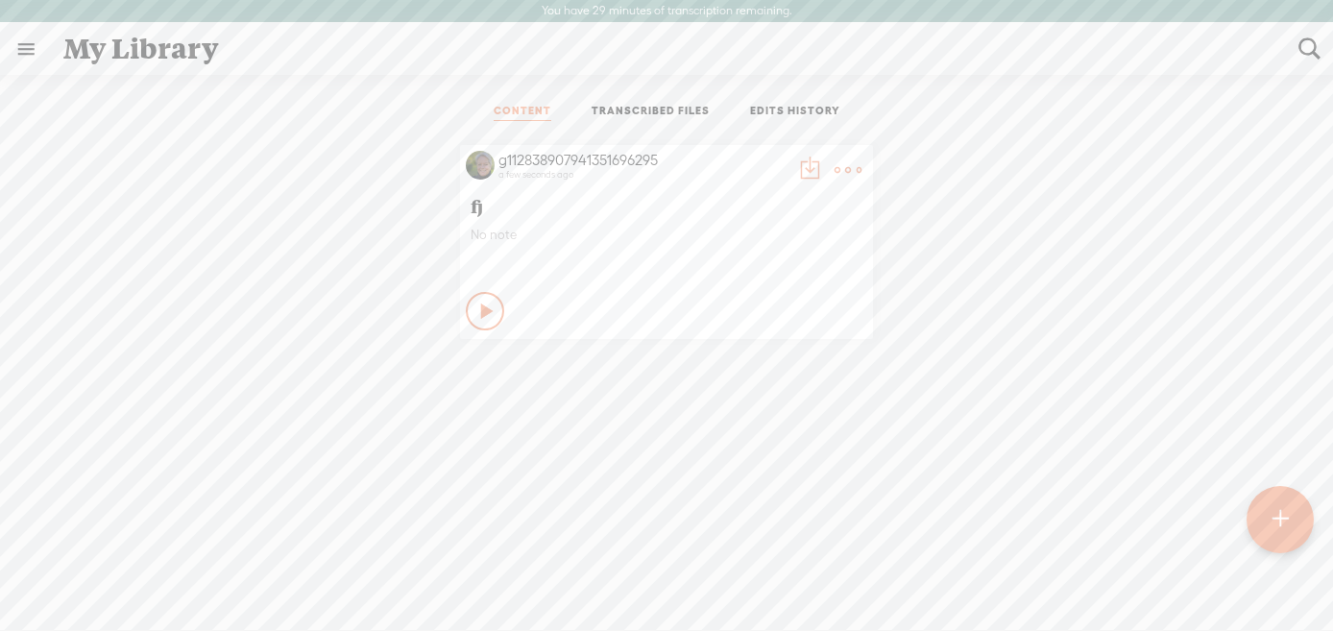
click at [807, 169] on t at bounding box center [809, 170] width 27 height 27
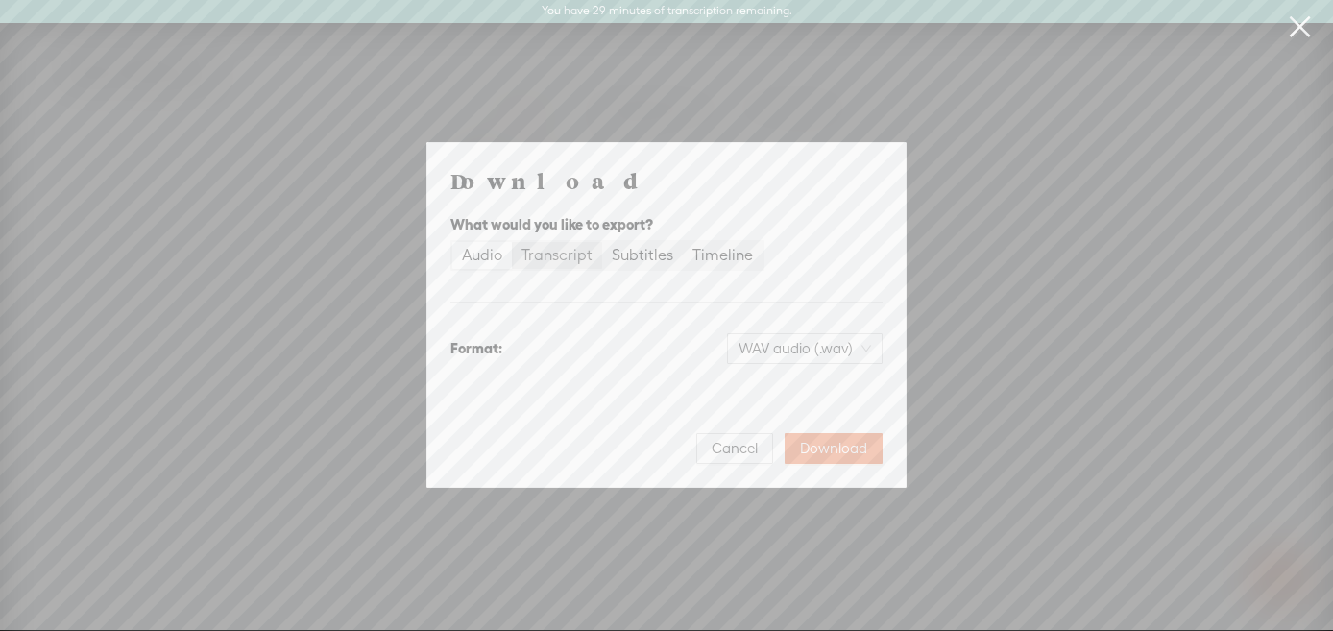
click at [541, 256] on div "Transcript" at bounding box center [556, 255] width 71 height 27
click at [512, 242] on input "Transcript" at bounding box center [512, 242] width 0 height 0
click at [495, 252] on div "Audio" at bounding box center [482, 255] width 40 height 27
click at [452, 242] on input "Audio" at bounding box center [452, 242] width 0 height 0
click at [739, 445] on span "Cancel" at bounding box center [735, 448] width 46 height 19
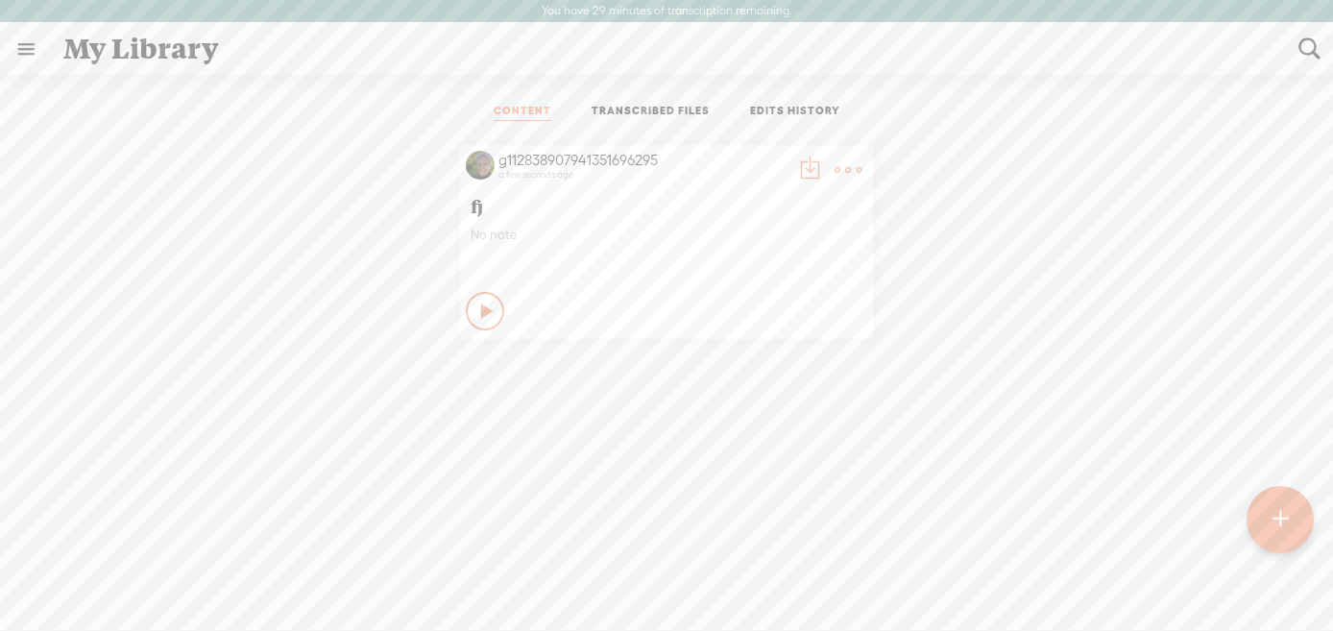
click at [483, 306] on icon at bounding box center [487, 311] width 19 height 19
click at [483, 306] on icon at bounding box center [485, 311] width 19 height 19
click at [838, 170] on t at bounding box center [847, 170] width 27 height 27
click at [737, 413] on link "Share" at bounding box center [757, 410] width 192 height 44
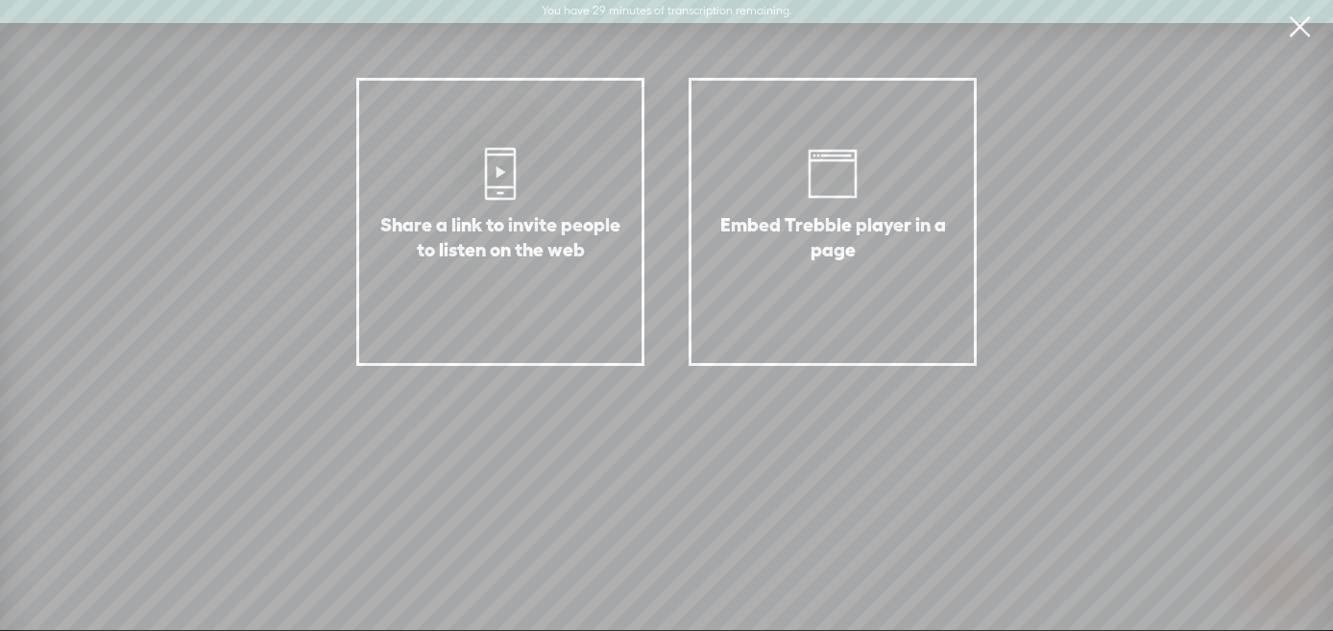
click at [1296, 32] on link at bounding box center [1299, 27] width 48 height 54
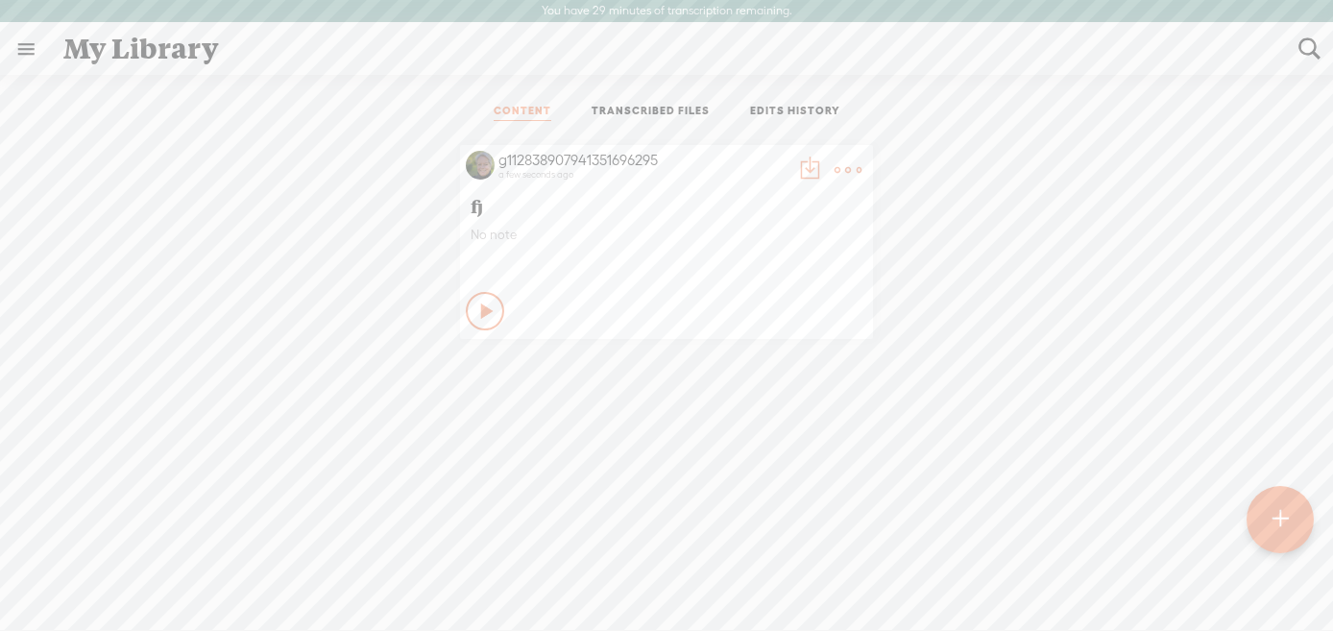
click at [850, 165] on t at bounding box center [847, 170] width 27 height 27
click at [715, 453] on link "Delete" at bounding box center [757, 454] width 192 height 44
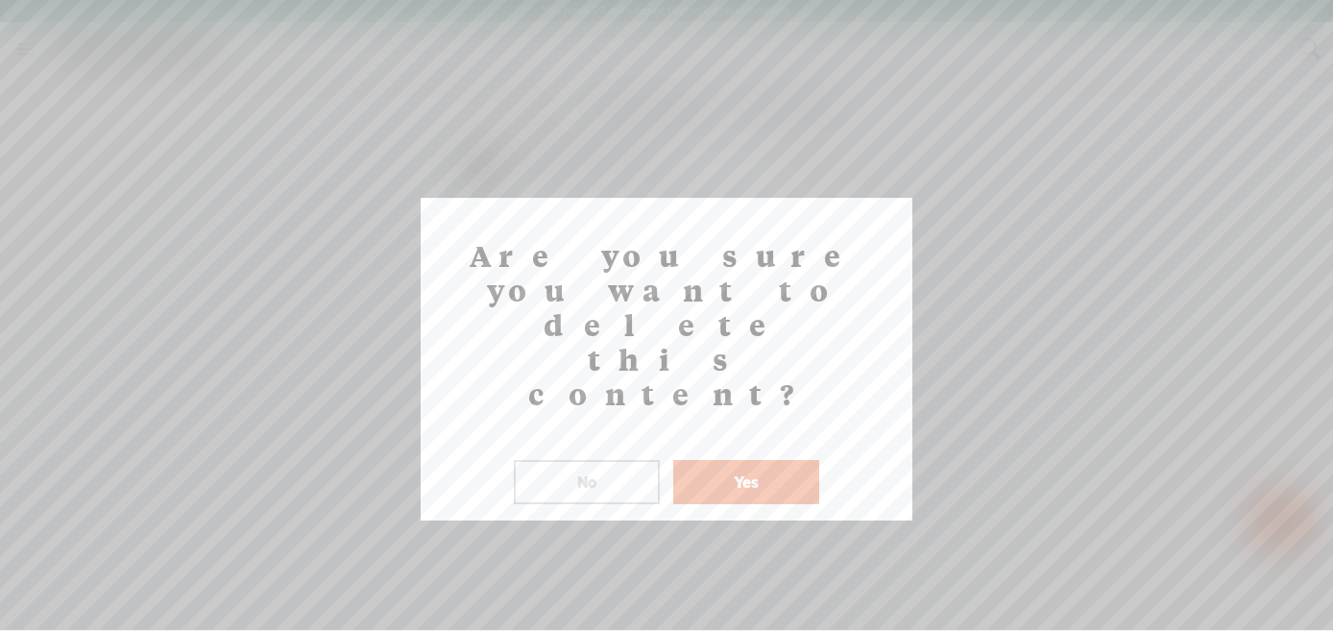
click at [736, 460] on button "Yes" at bounding box center [746, 482] width 146 height 44
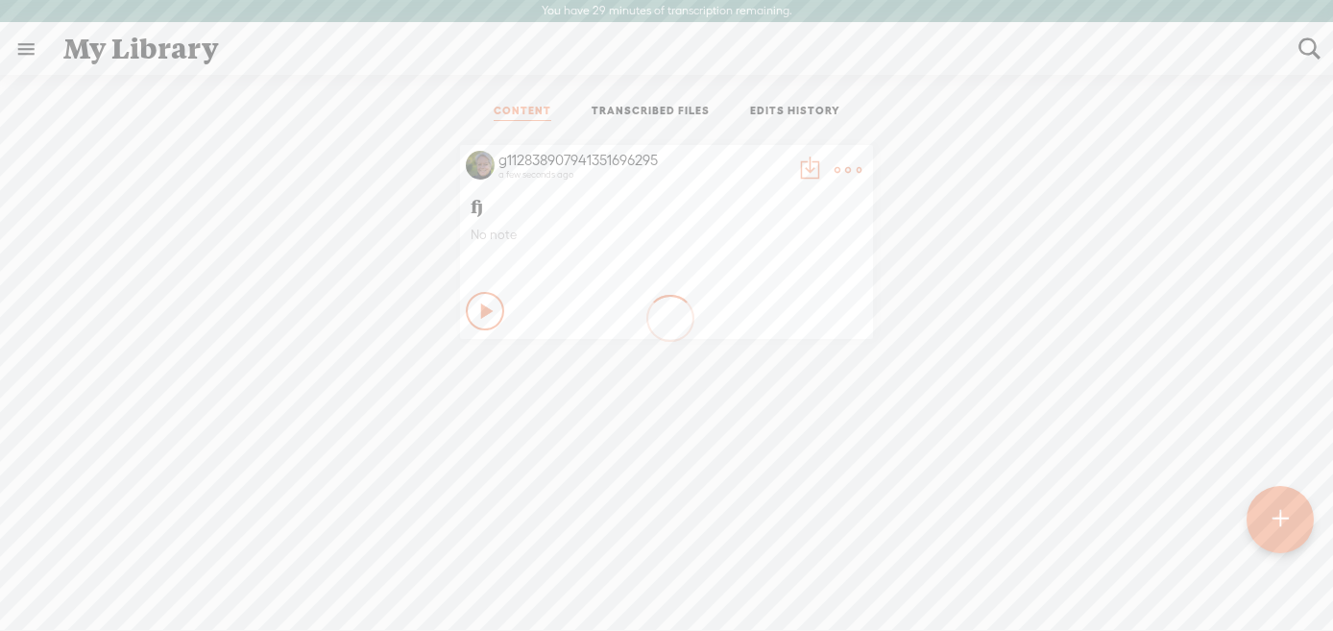
click at [27, 53] on link at bounding box center [26, 49] width 50 height 50
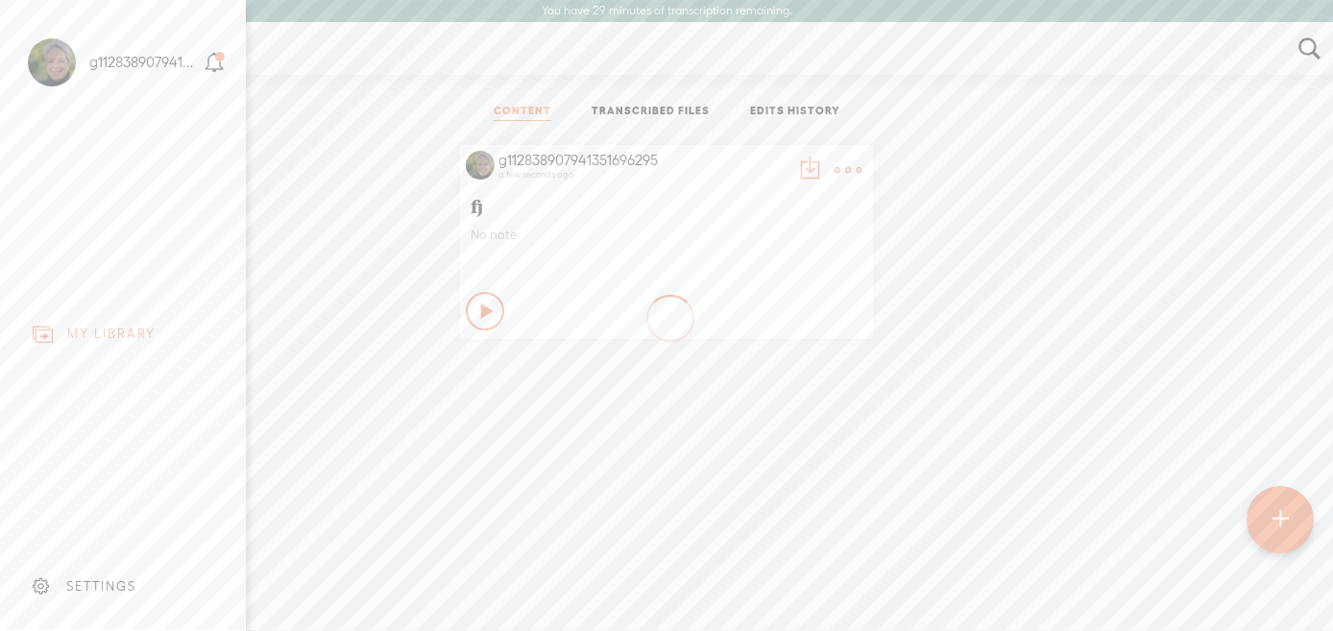
click at [133, 590] on div "SETTINGS" at bounding box center [101, 586] width 70 height 16
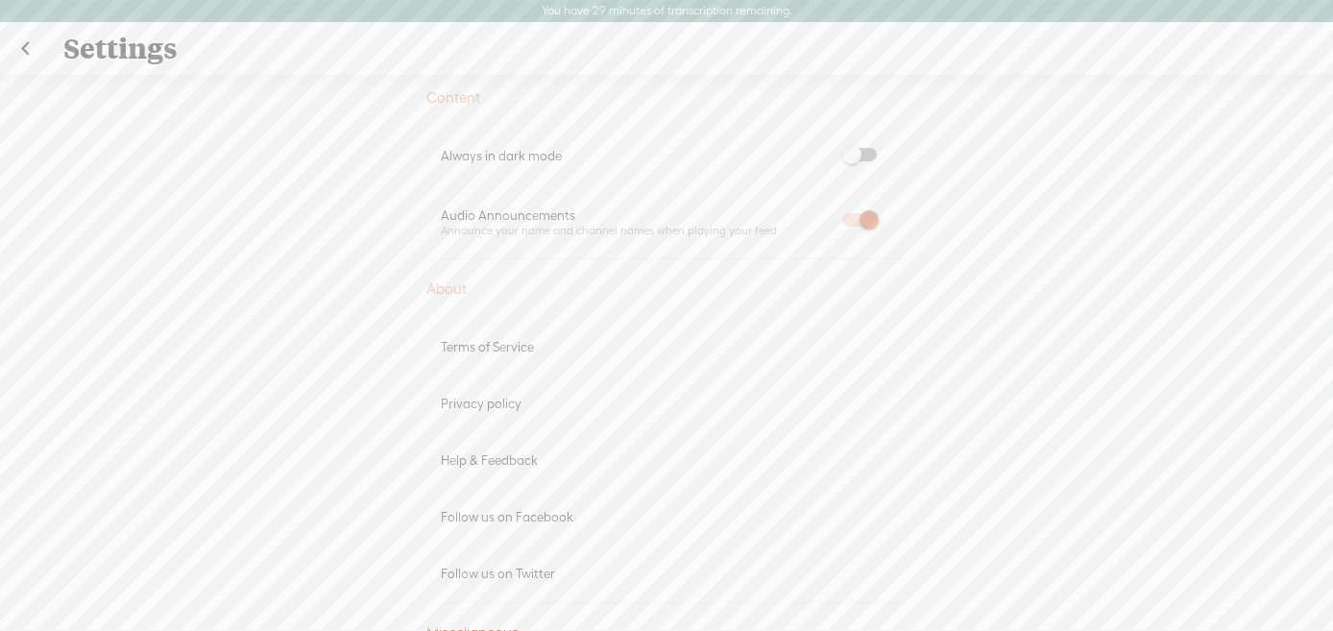
scroll to position [918, 0]
click at [851, 205] on span at bounding box center [859, 209] width 35 height 13
click at [866, 203] on span at bounding box center [859, 209] width 35 height 13
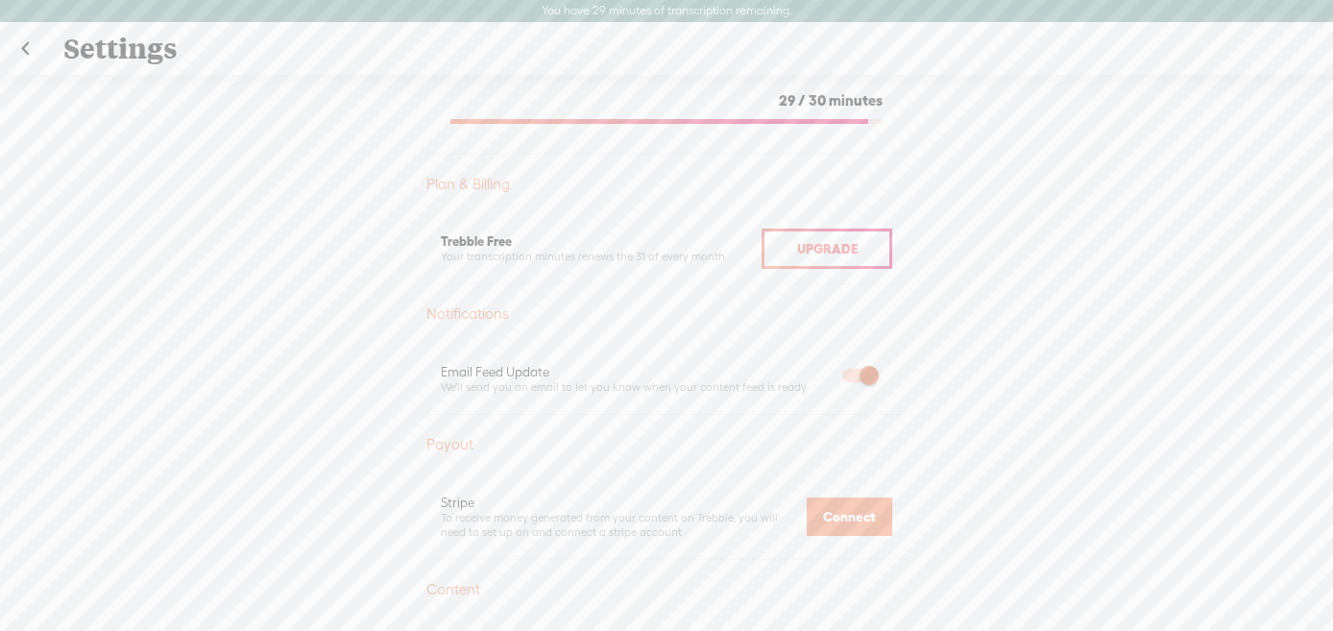
scroll to position [404, 0]
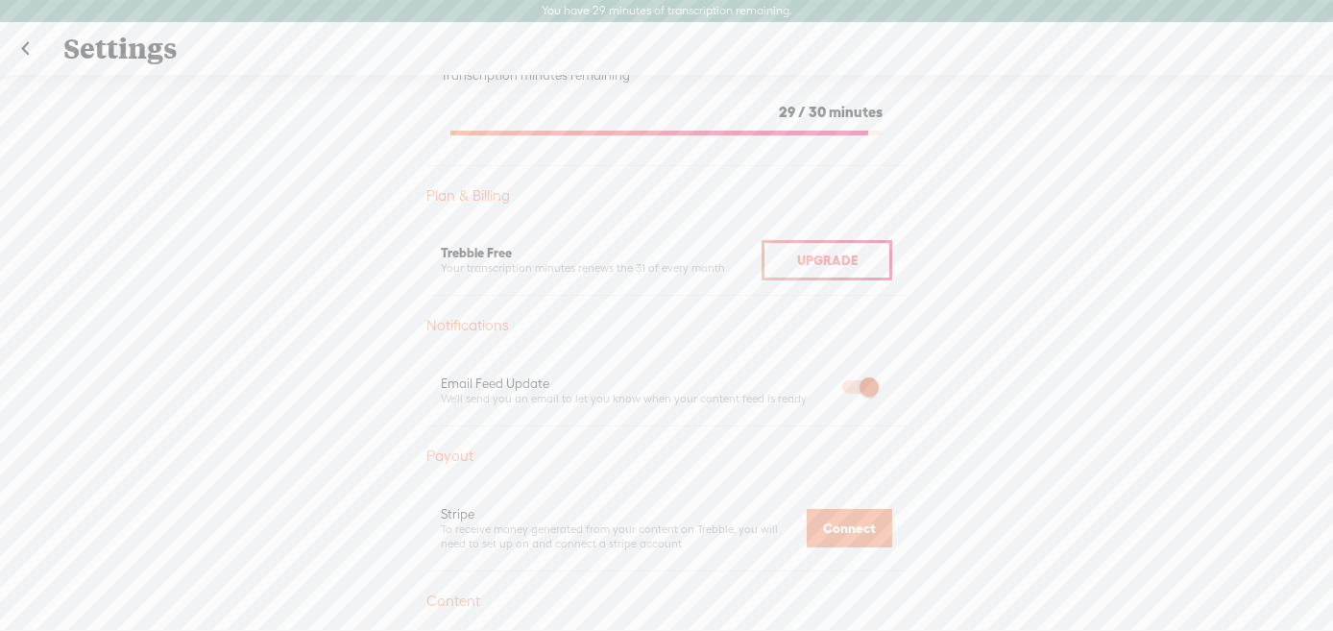
click at [811, 262] on span "Upgrade" at bounding box center [827, 260] width 60 height 15
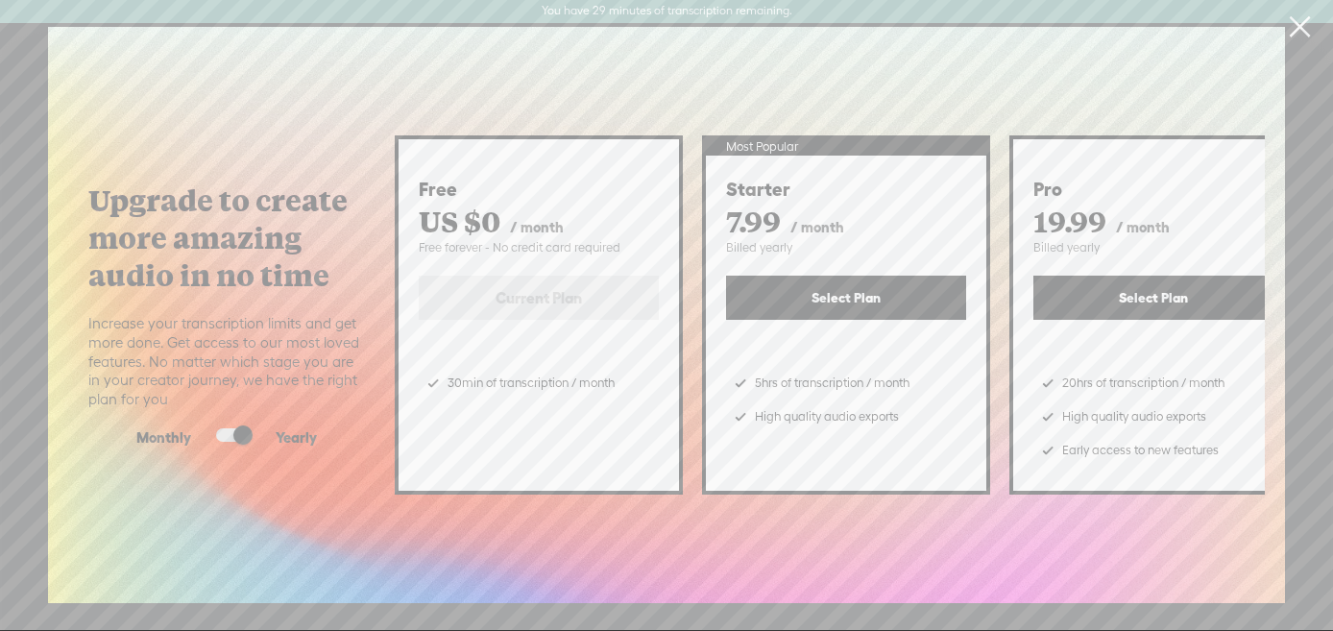
click at [224, 433] on span at bounding box center [233, 434] width 35 height 13
click at [201, 428] on input "checkbox" at bounding box center [201, 428] width 0 height 0
click at [241, 431] on span at bounding box center [233, 434] width 35 height 13
click at [201, 428] on input "checkbox" at bounding box center [201, 428] width 0 height 0
click at [226, 429] on span at bounding box center [233, 434] width 35 height 13
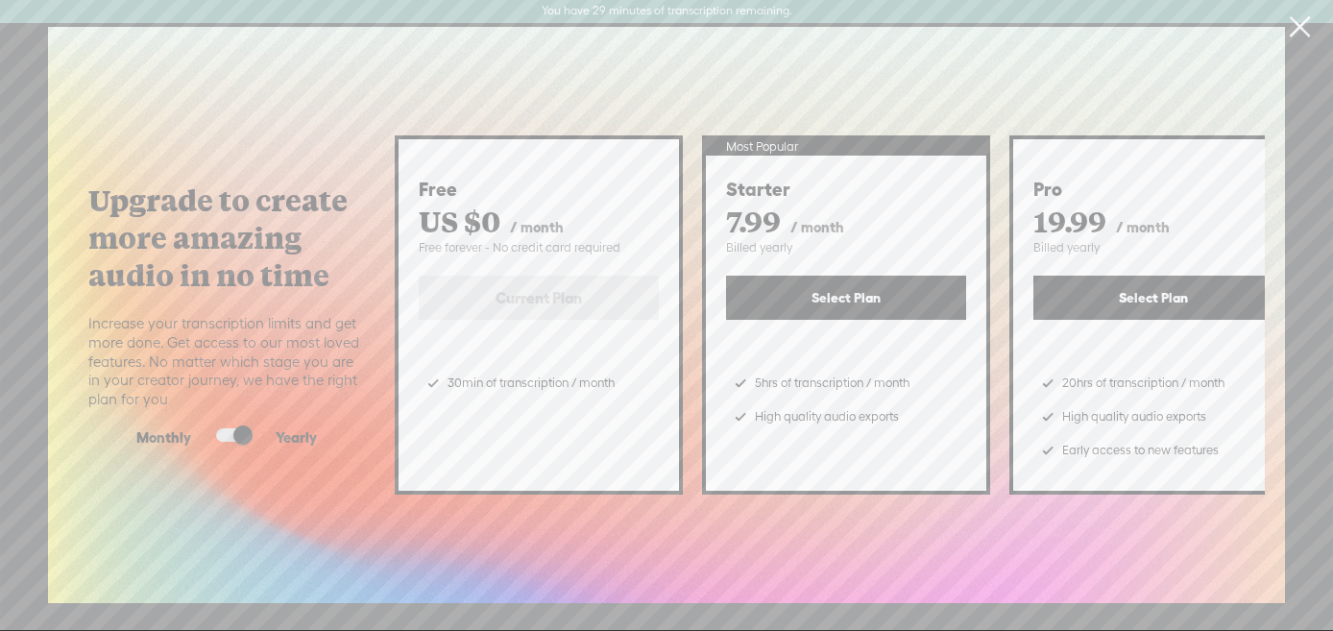
click at [201, 428] on input "checkbox" at bounding box center [201, 428] width 0 height 0
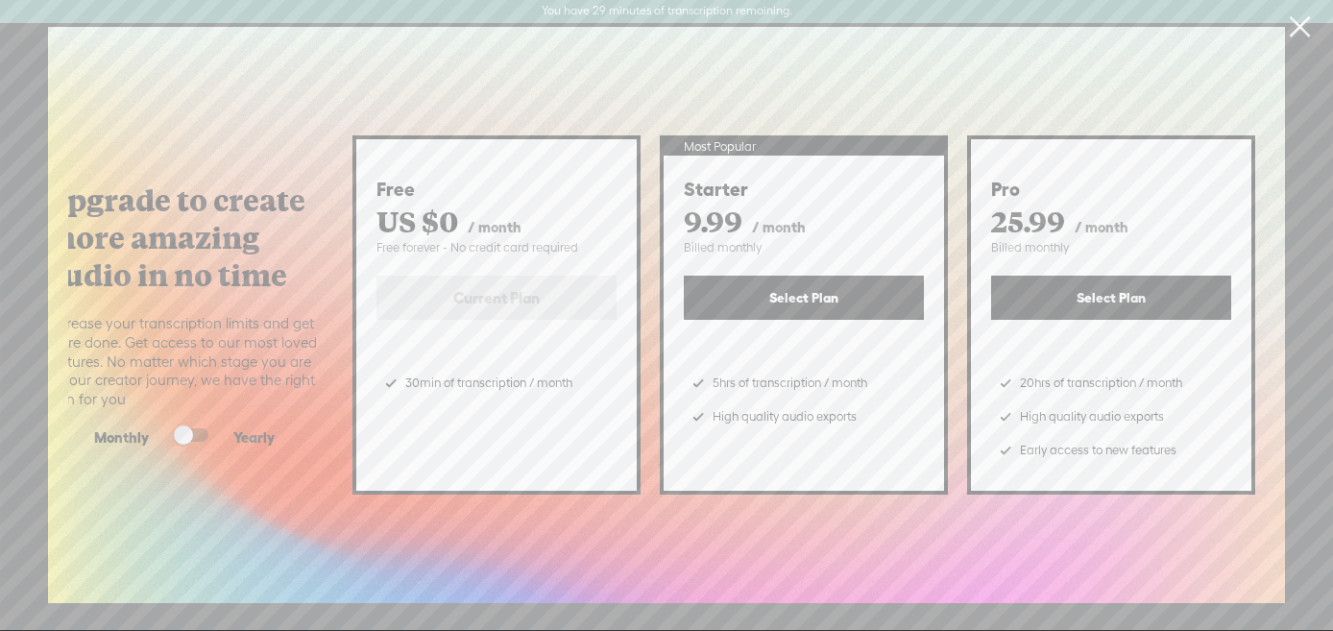
click at [793, 303] on button "Select Plan" at bounding box center [804, 298] width 240 height 44
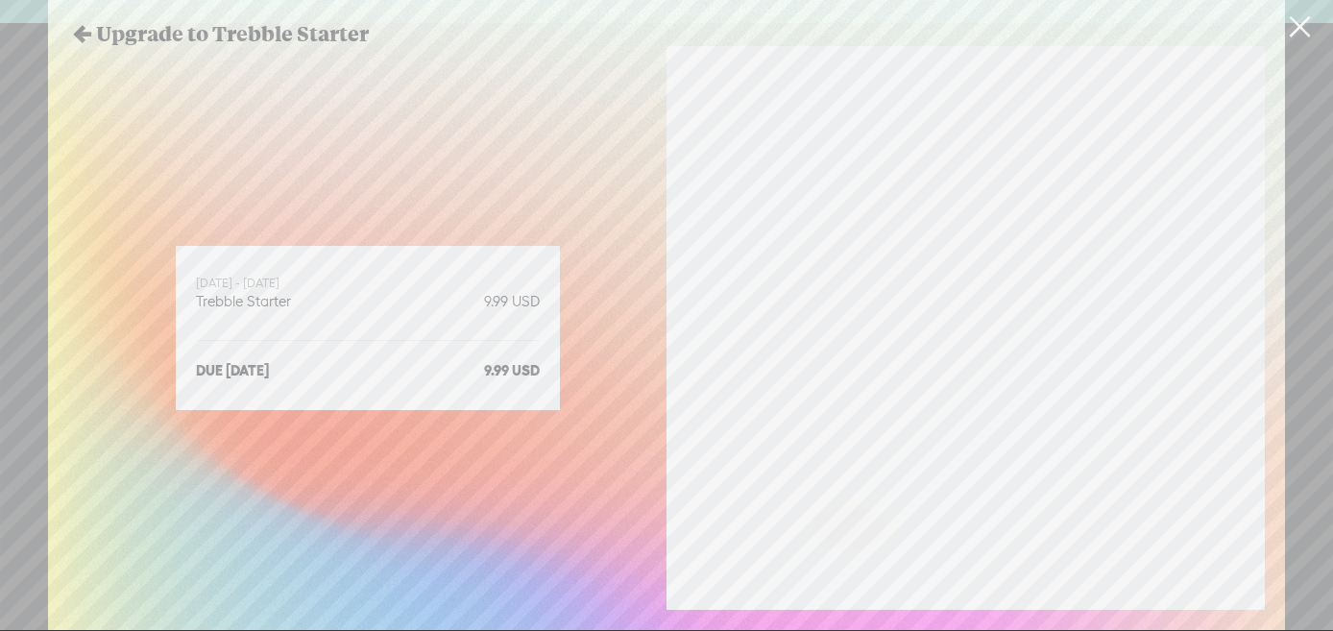
scroll to position [0, 0]
click at [758, 194] on section "Pay Now" at bounding box center [965, 377] width 598 height 662
click at [1295, 34] on link at bounding box center [1299, 27] width 48 height 54
